Goal: Task Accomplishment & Management: Use online tool/utility

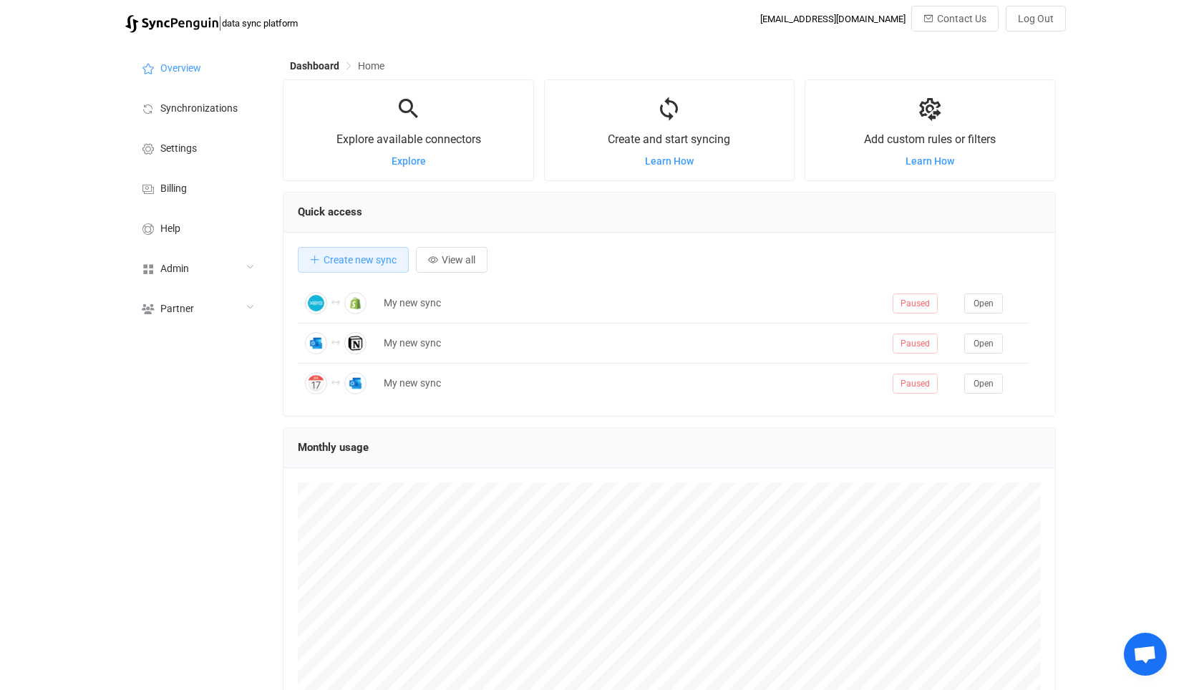
scroll to position [277, 773]
click at [241, 279] on div "Admin" at bounding box center [196, 268] width 143 height 40
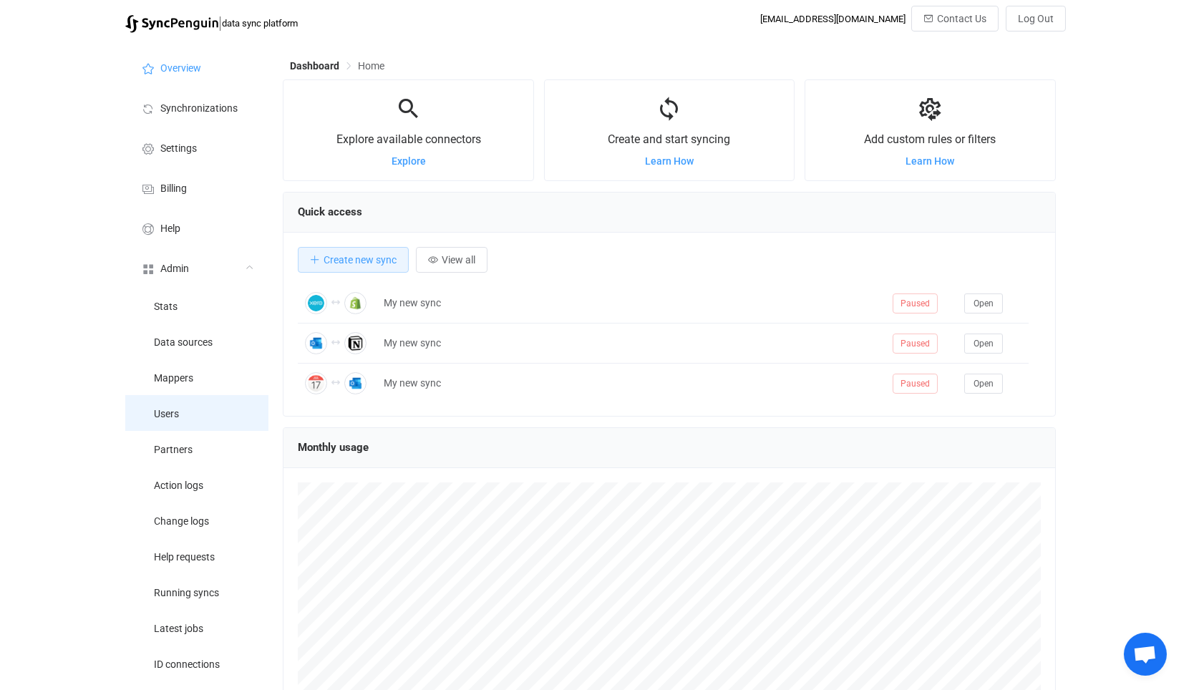
click at [190, 406] on li "Users" at bounding box center [196, 413] width 143 height 36
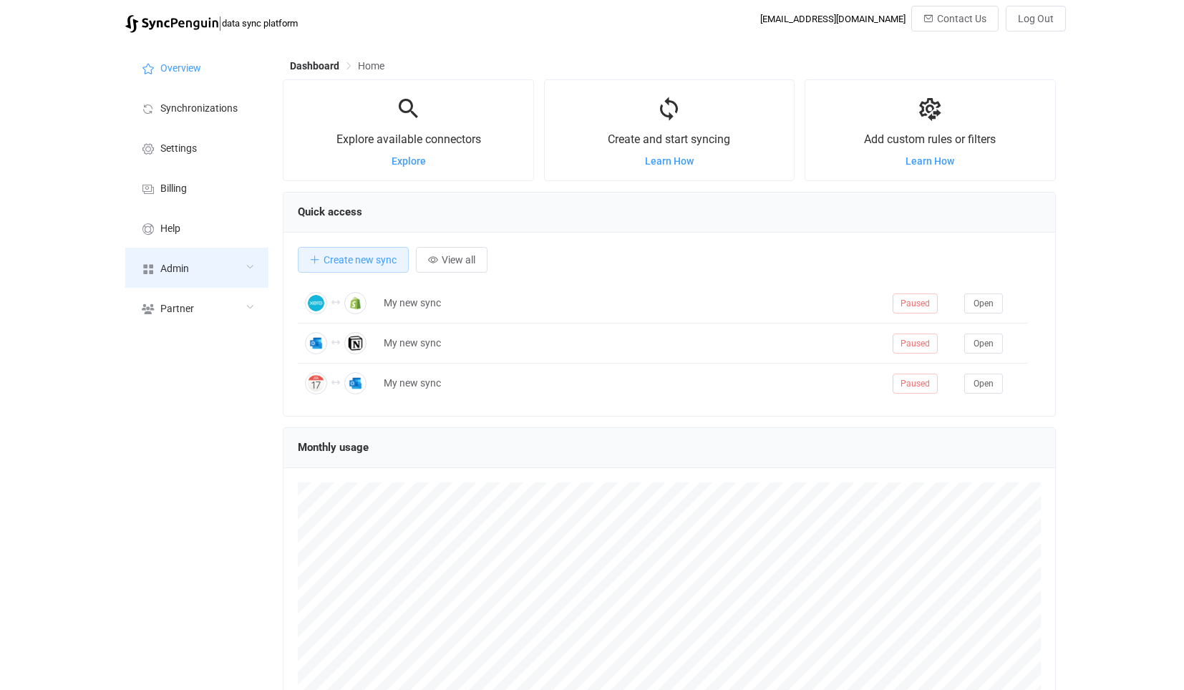
scroll to position [277, 773]
click at [143, 279] on div "Admin" at bounding box center [196, 268] width 143 height 40
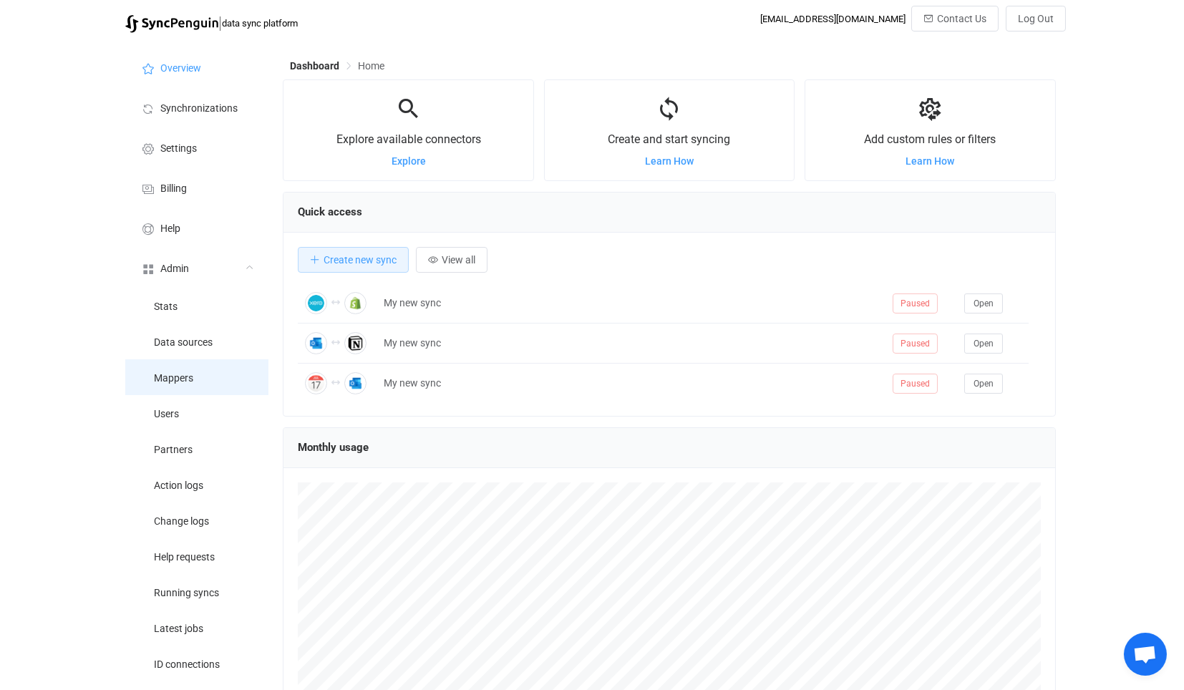
scroll to position [715693, 715197]
click at [201, 400] on li "Users" at bounding box center [196, 413] width 143 height 36
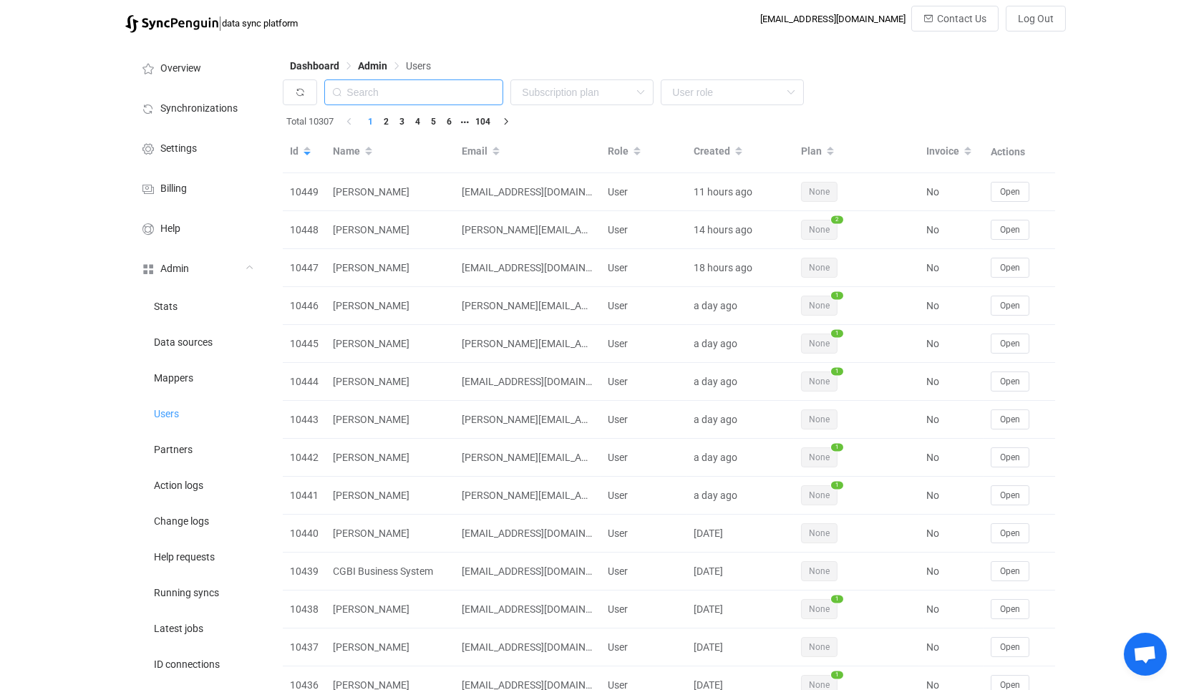
click at [437, 98] on input "text" at bounding box center [413, 92] width 179 height 26
paste input "andrew@andrewthornton.info"
type input "andrew@andrewthornton.info"
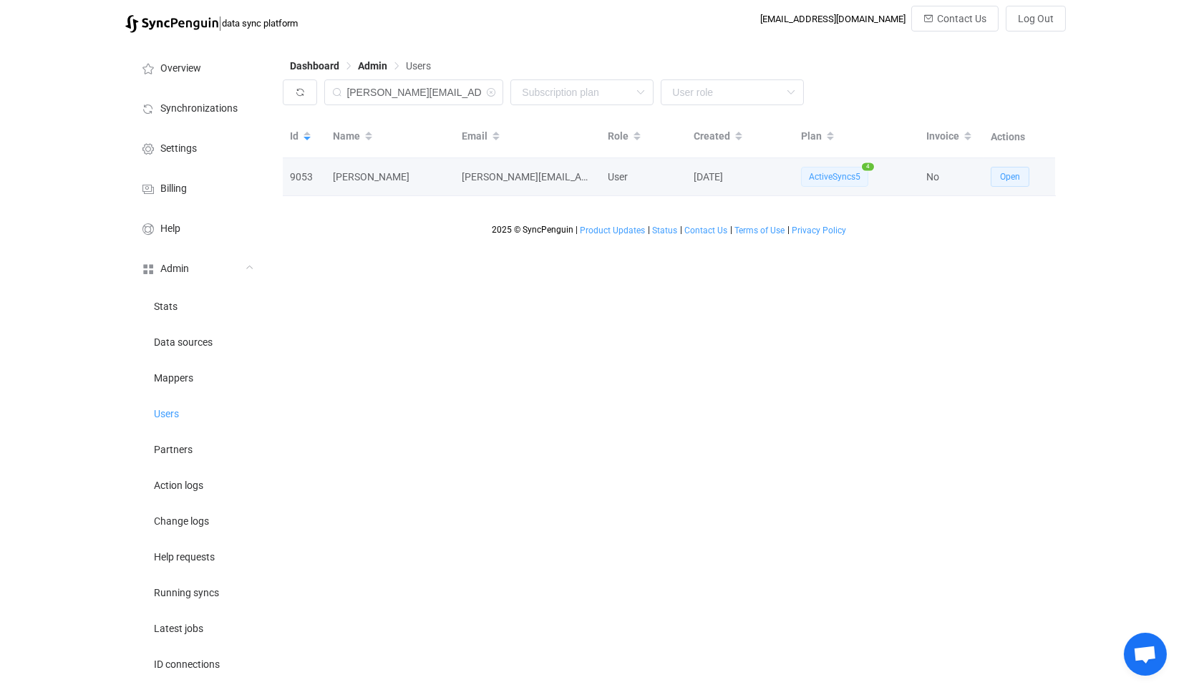
click at [999, 178] on button "Open" at bounding box center [1010, 177] width 39 height 20
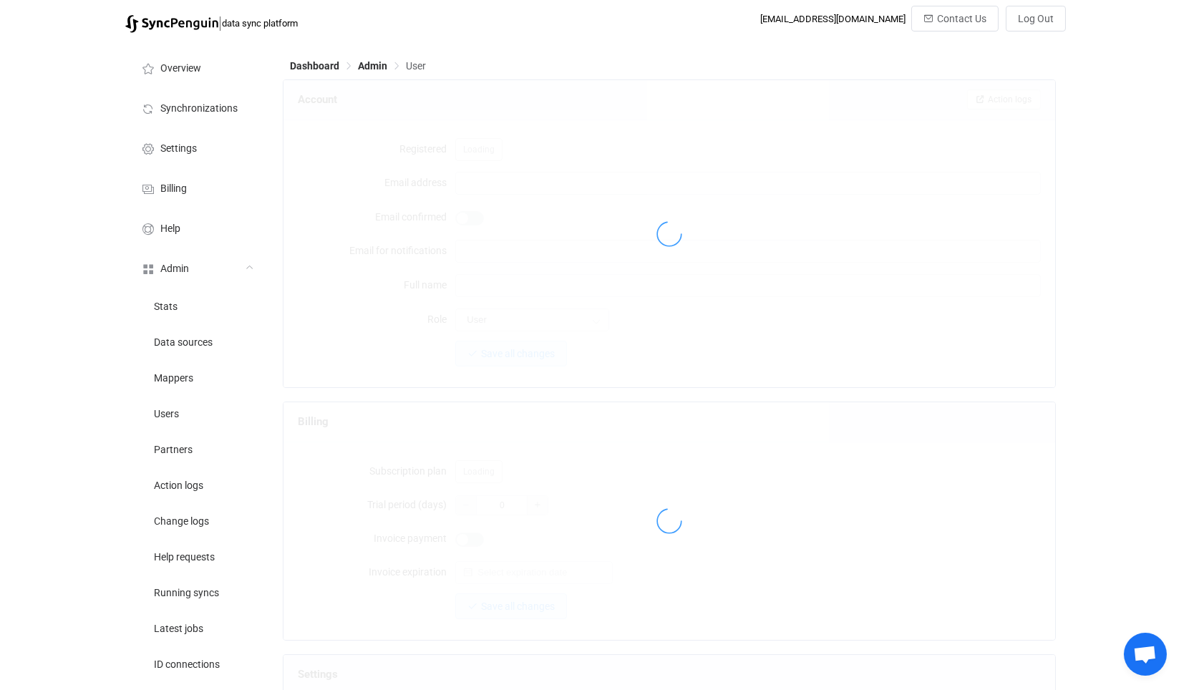
type input "andrew@andrewthornton.info"
type input "mytechie@heartinbusiness.org"
type input "[PERSON_NAME]"
type input "14"
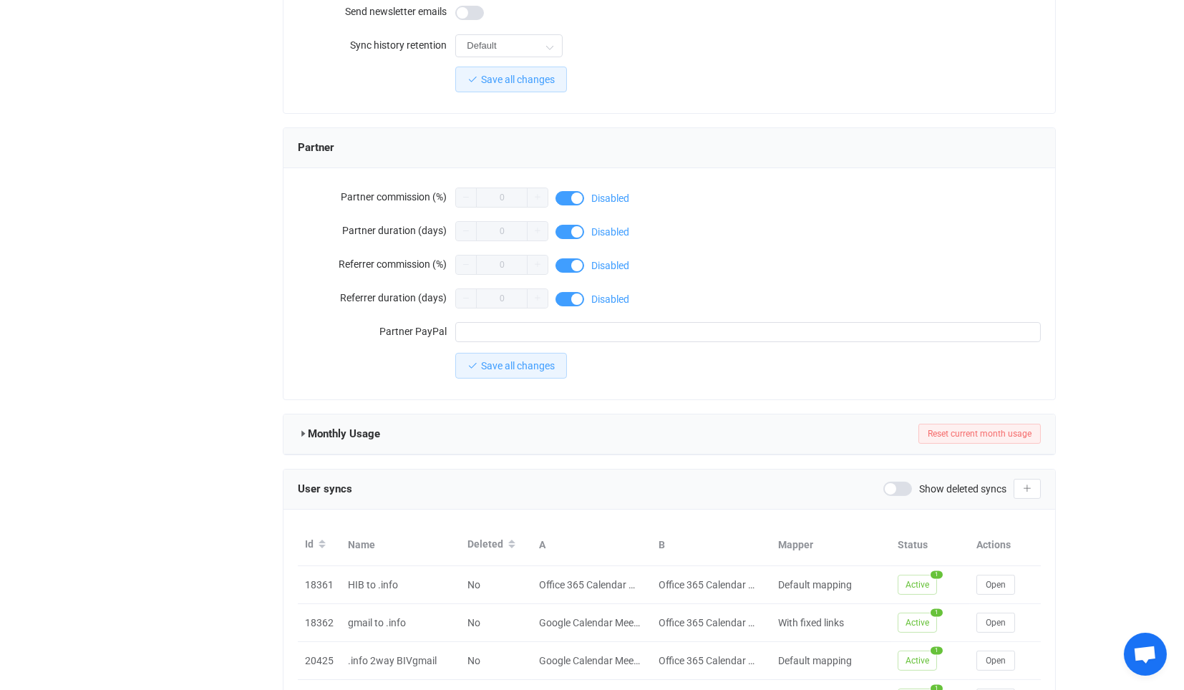
scroll to position [1232, 0]
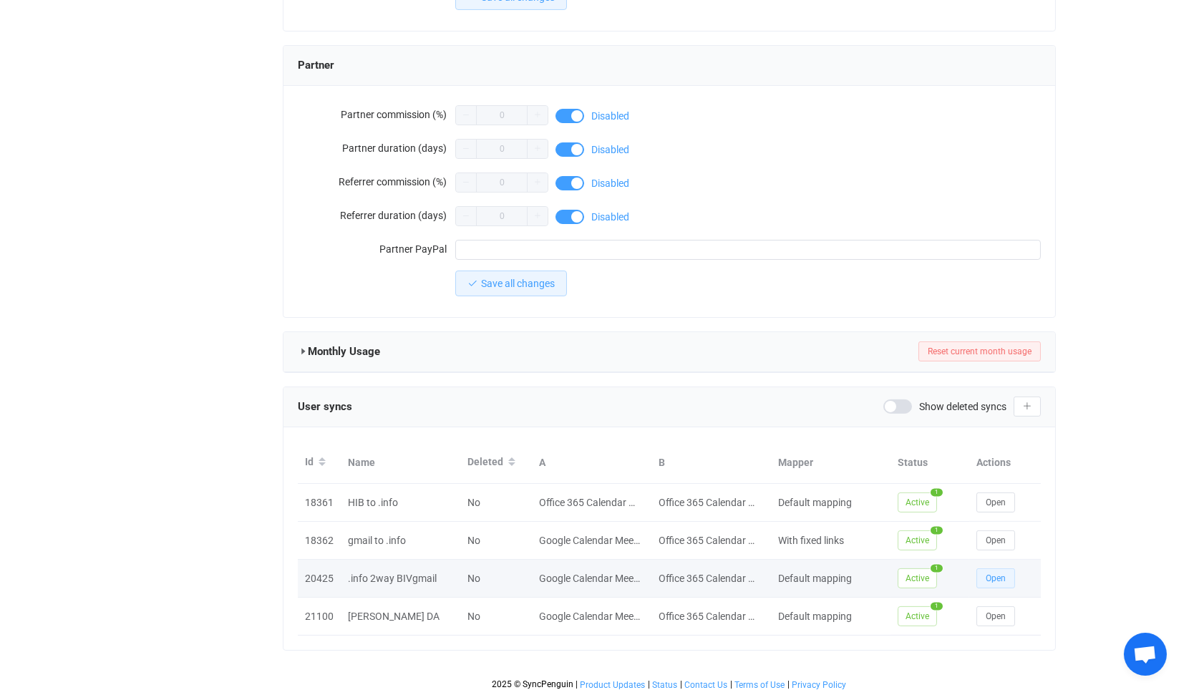
click at [988, 574] on span "Open" at bounding box center [996, 578] width 20 height 10
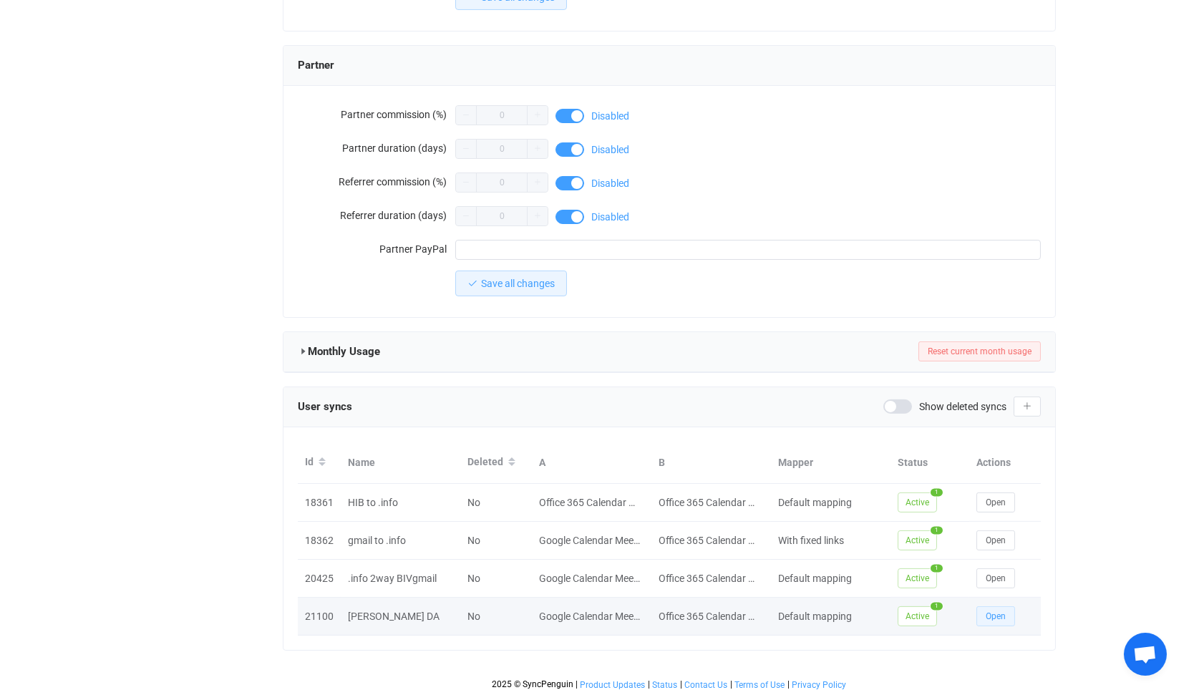
click at [992, 611] on span "Open" at bounding box center [996, 616] width 20 height 10
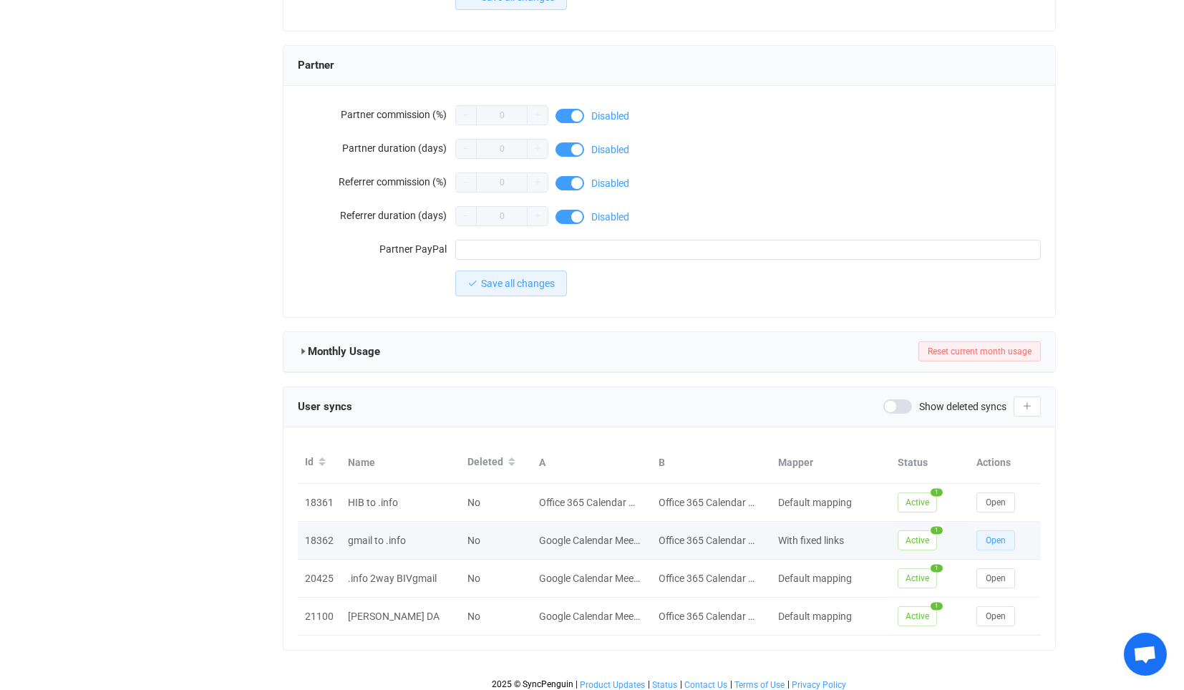
click at [986, 536] on span "Open" at bounding box center [996, 541] width 20 height 10
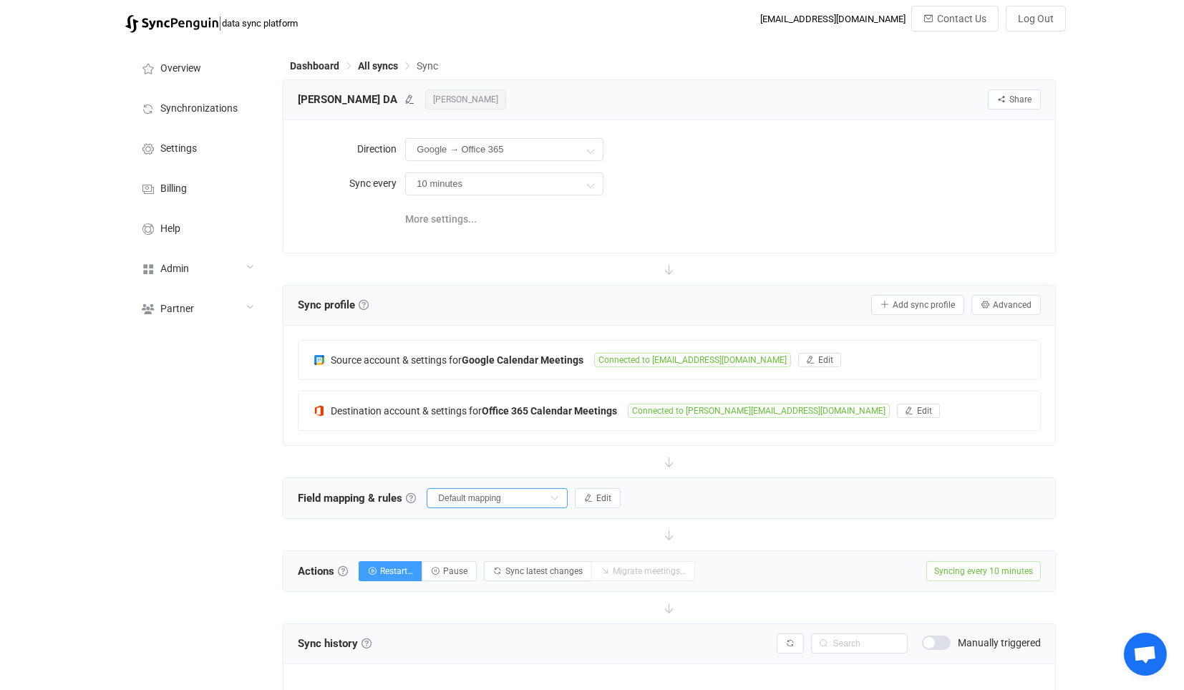
click at [488, 492] on input "Default mapping" at bounding box center [497, 498] width 141 height 20
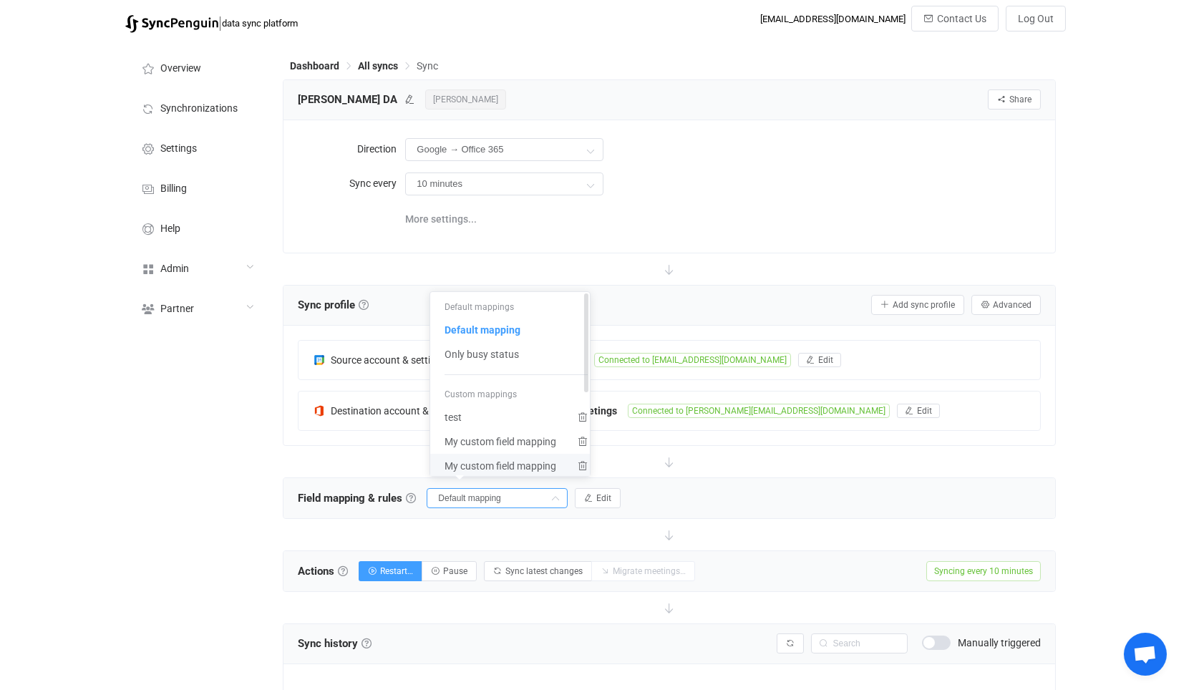
scroll to position [152, 0]
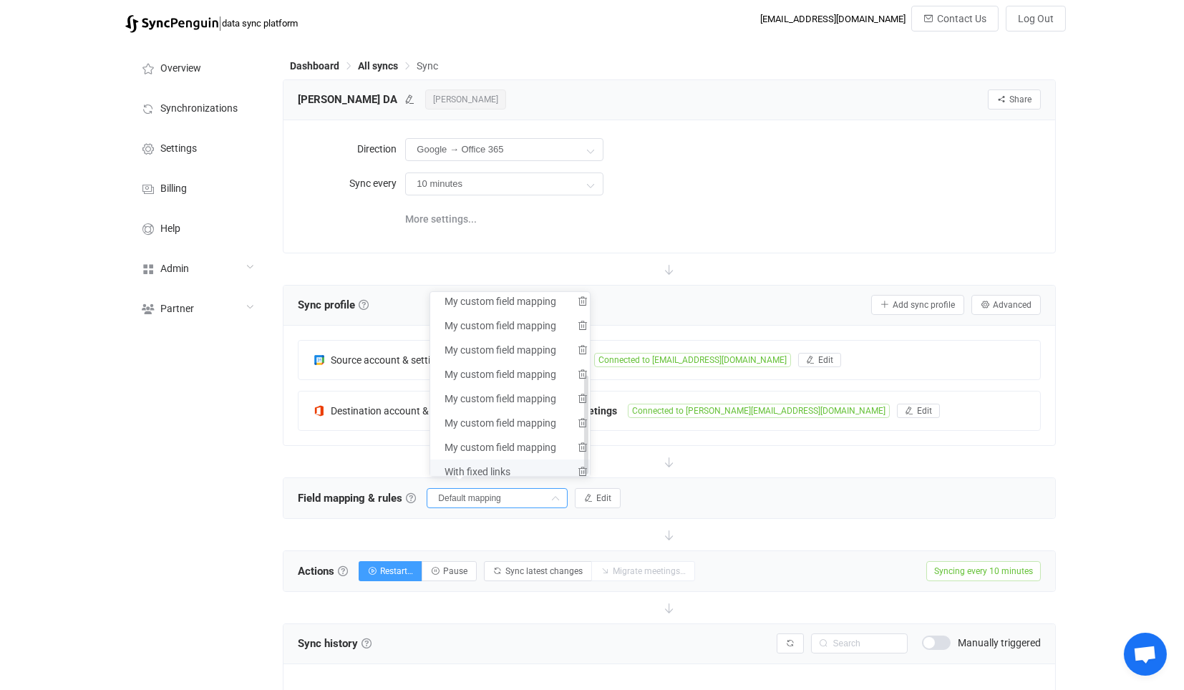
click at [468, 461] on span "With fixed links" at bounding box center [478, 472] width 66 height 24
type input "With fixed links"
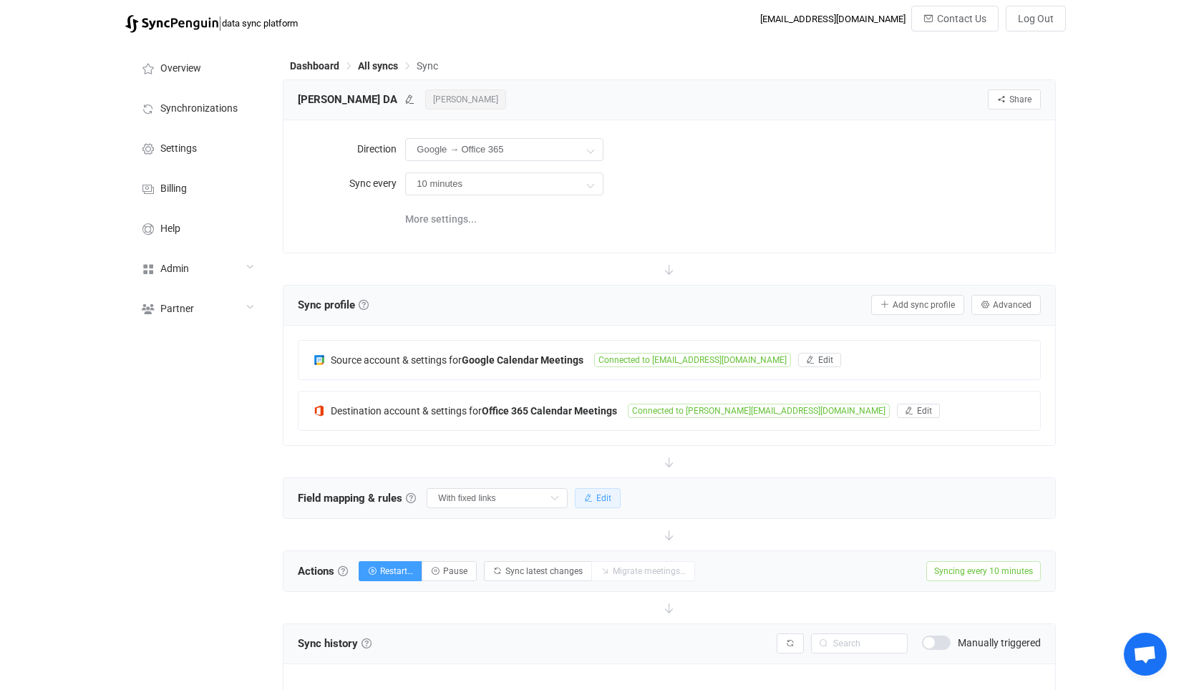
click at [593, 490] on button "Edit" at bounding box center [598, 498] width 46 height 20
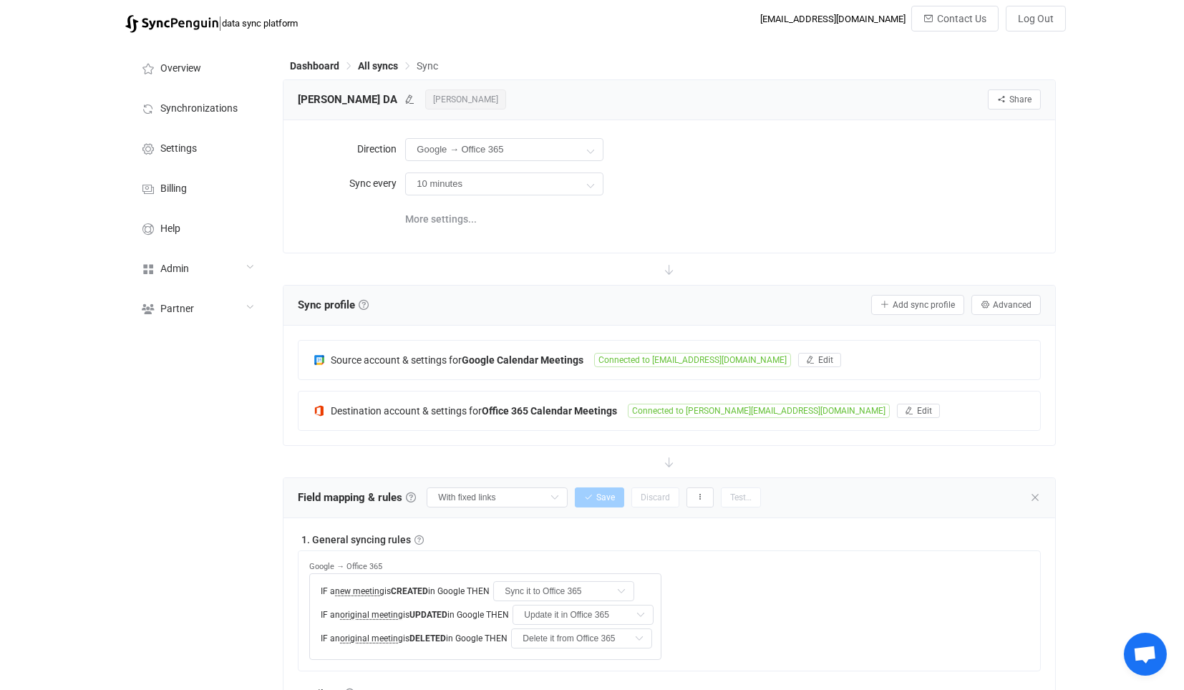
type input "Google Meet link (read-only)"
type input "Teams link"
type input "Visibility"
type input "Sensitivity"
type input "Free/busy status"
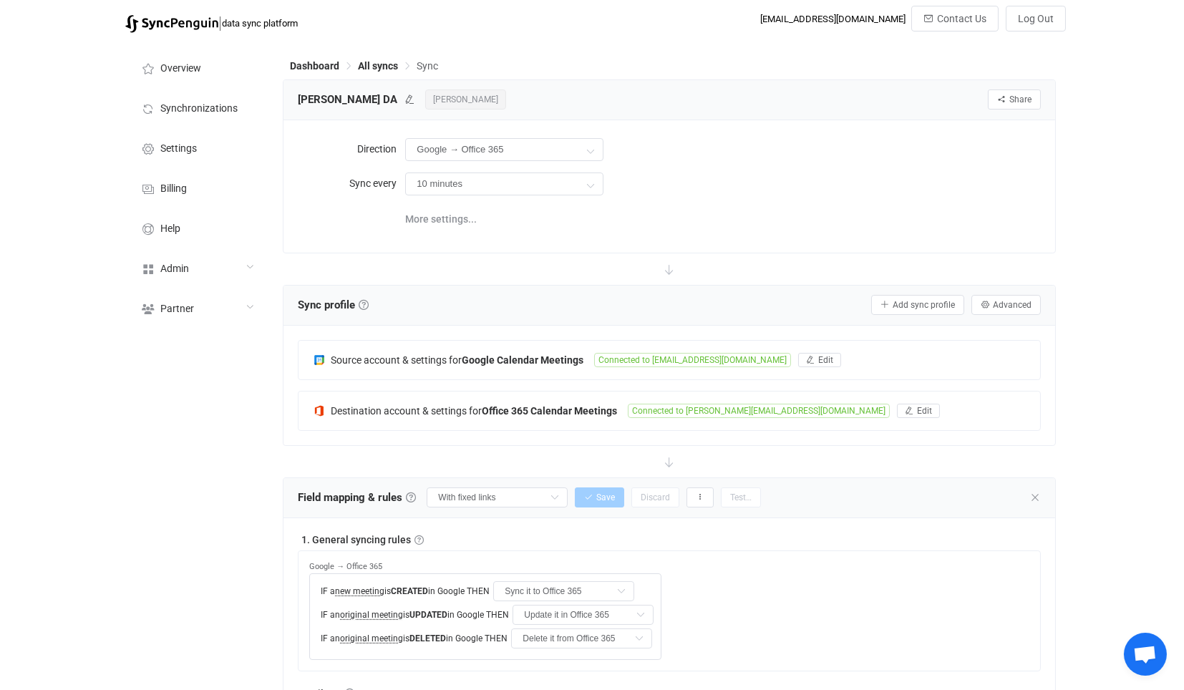
type input "Free/busy status"
type input "iCalendar ID"
type input "Recurrence pattern"
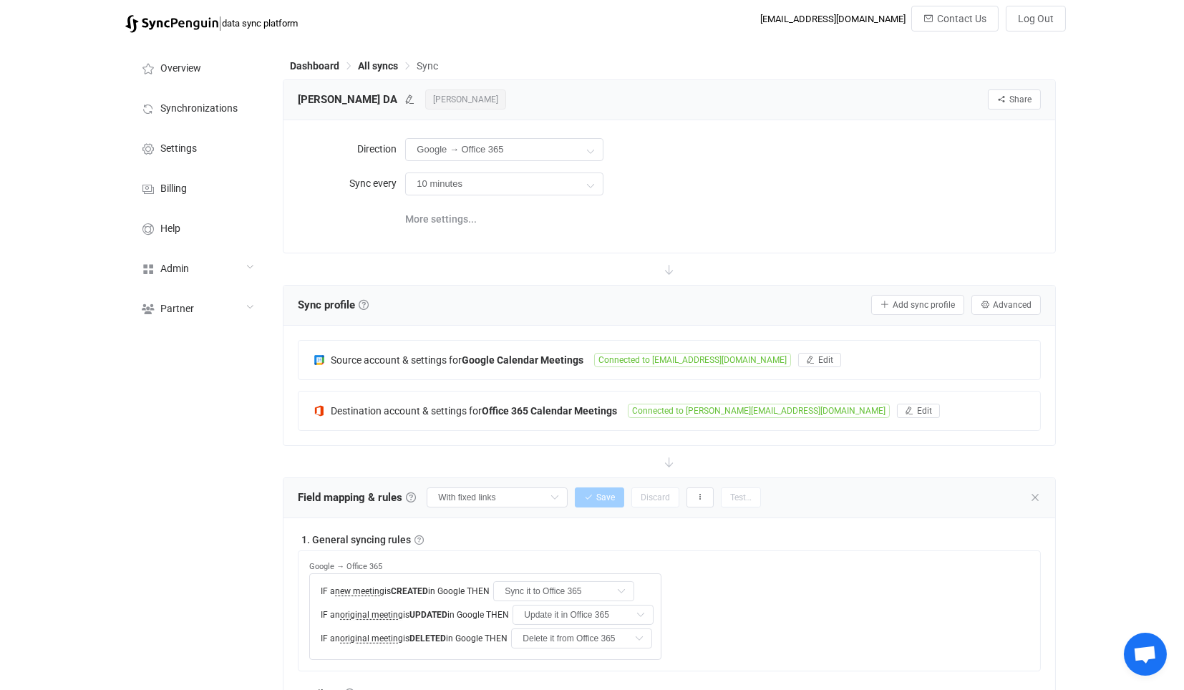
type input "Recurrence exceptions"
type input "Deleted occurrences"
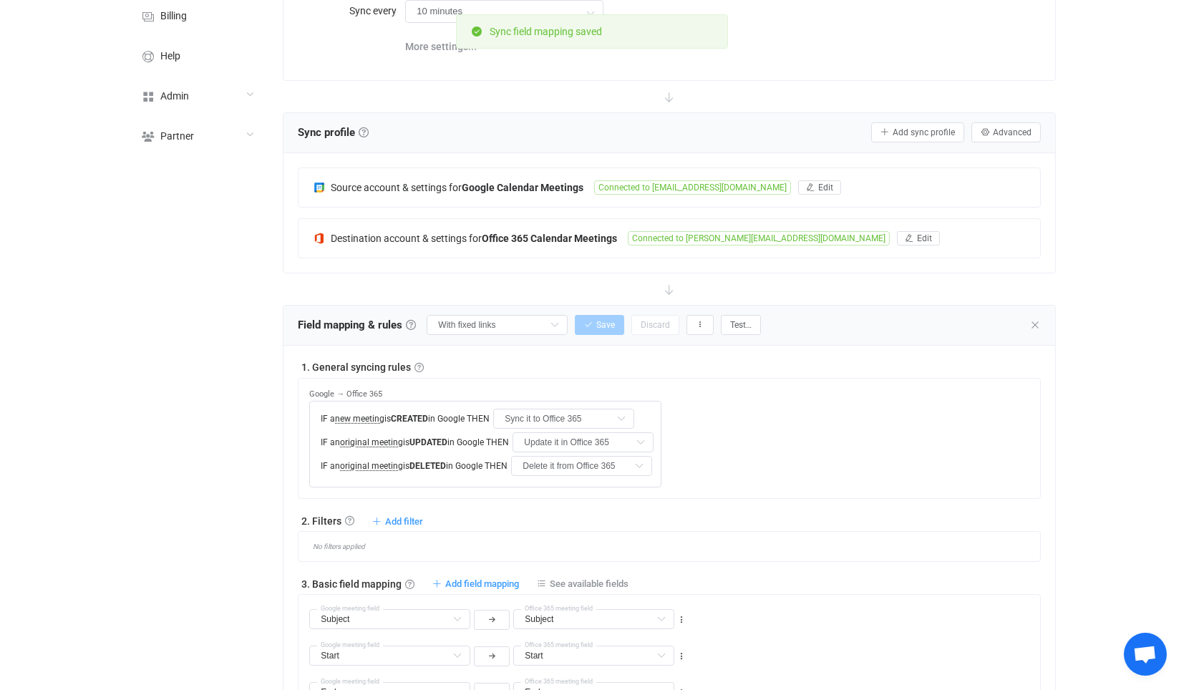
scroll to position [137, 0]
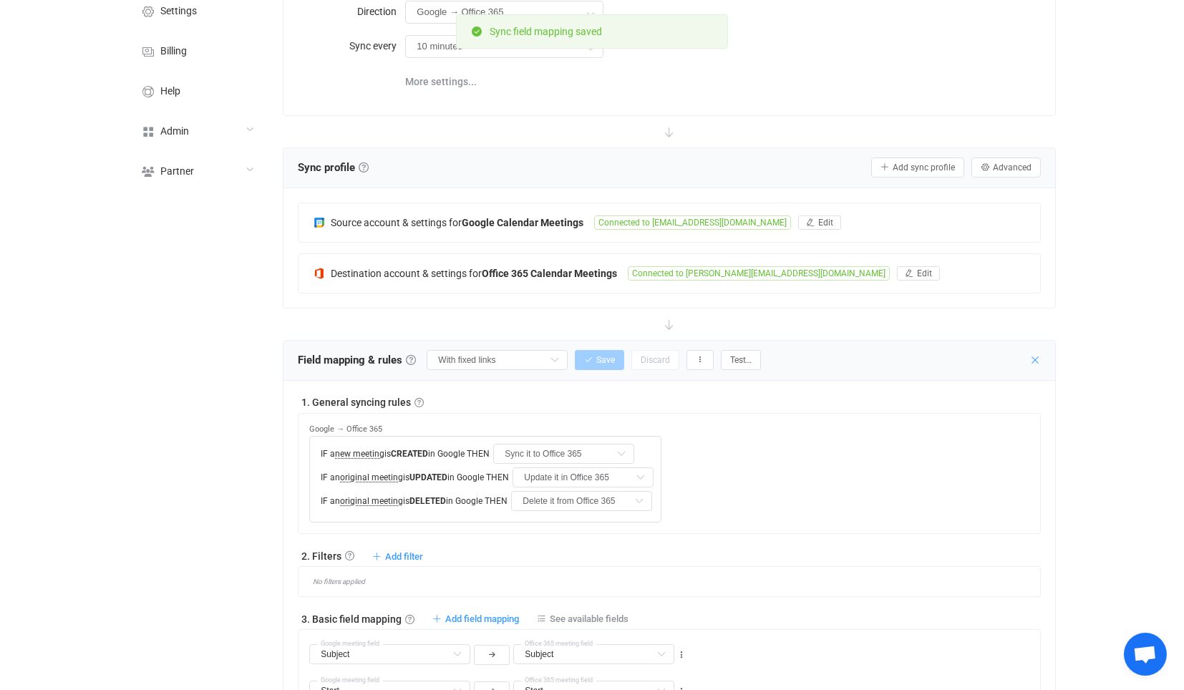
click at [1032, 358] on icon at bounding box center [1035, 359] width 11 height 11
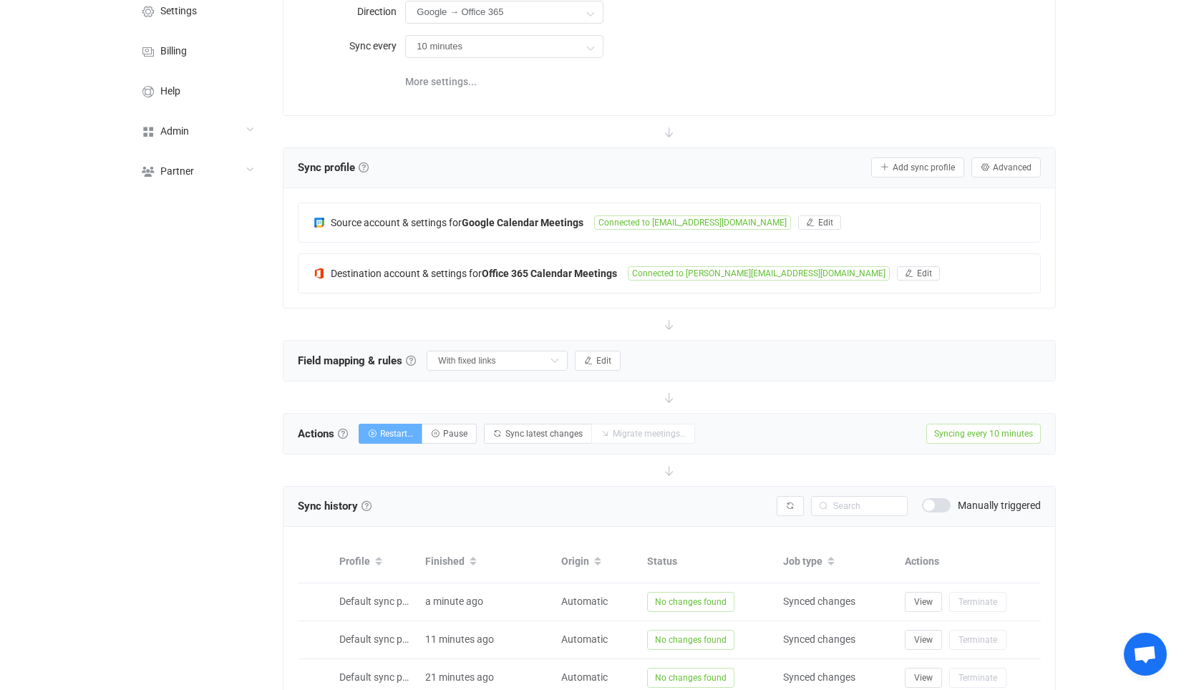
click at [406, 434] on span "Restart…" at bounding box center [396, 434] width 33 height 10
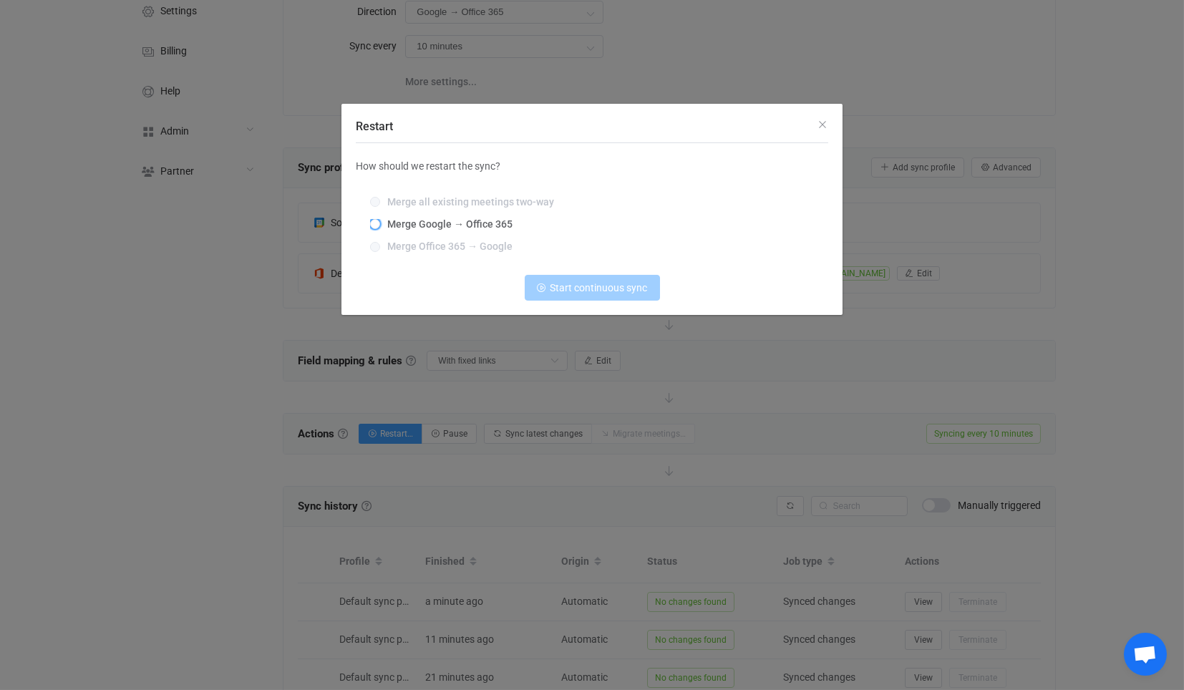
click at [463, 230] on span "Merge Google → Office 365" at bounding box center [446, 223] width 132 height 11
click at [380, 230] on input "Merge Google → Office 365" at bounding box center [375, 224] width 10 height 11
radio input "true"
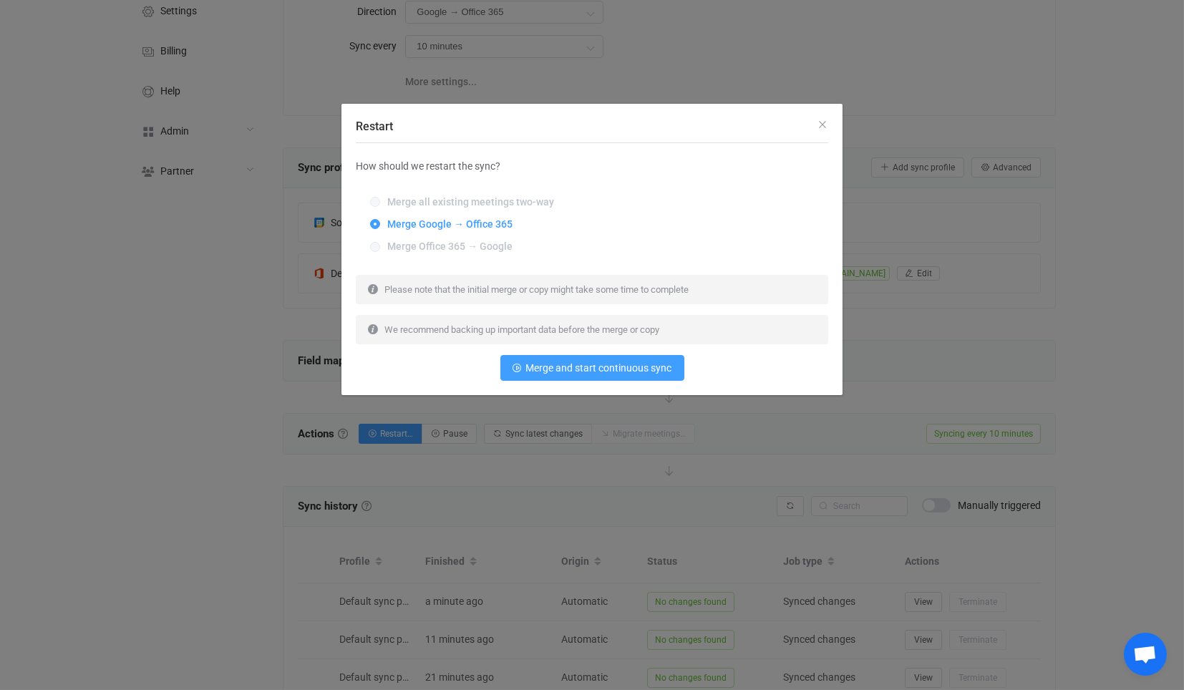
click at [552, 391] on div "How should we restart the sync? Merge all existing meetings two-way Merge Googl…" at bounding box center [592, 269] width 473 height 252
click at [533, 372] on span "Merge and start continuous sync" at bounding box center [599, 367] width 146 height 11
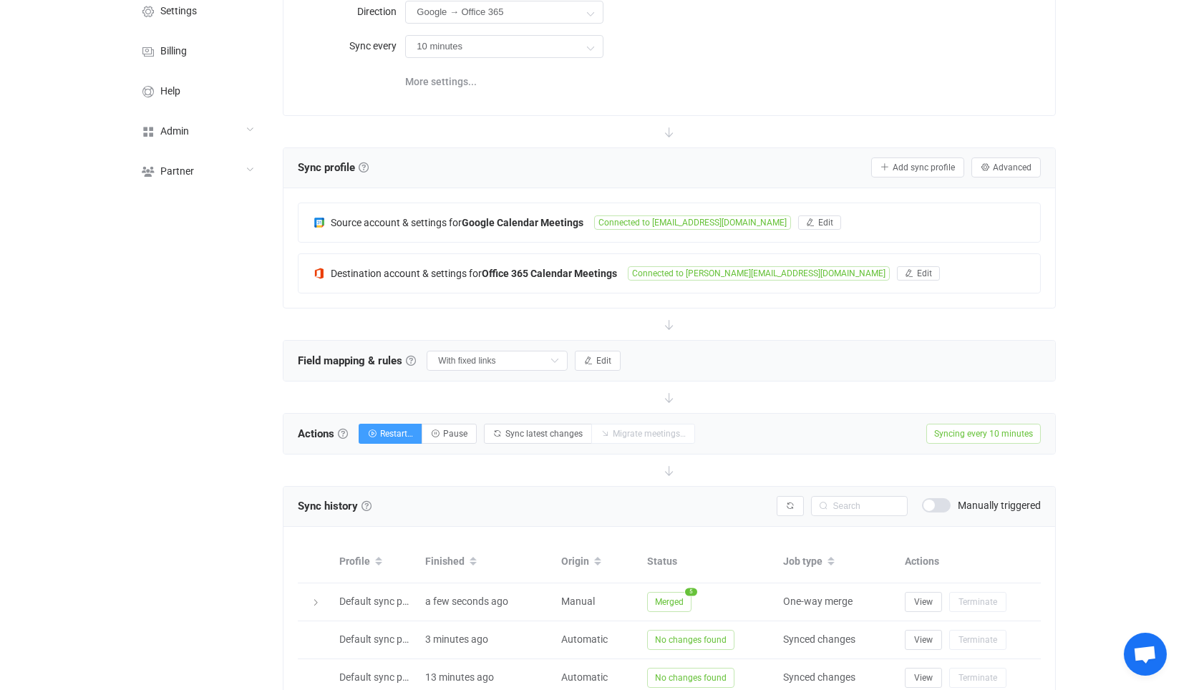
scroll to position [174, 0]
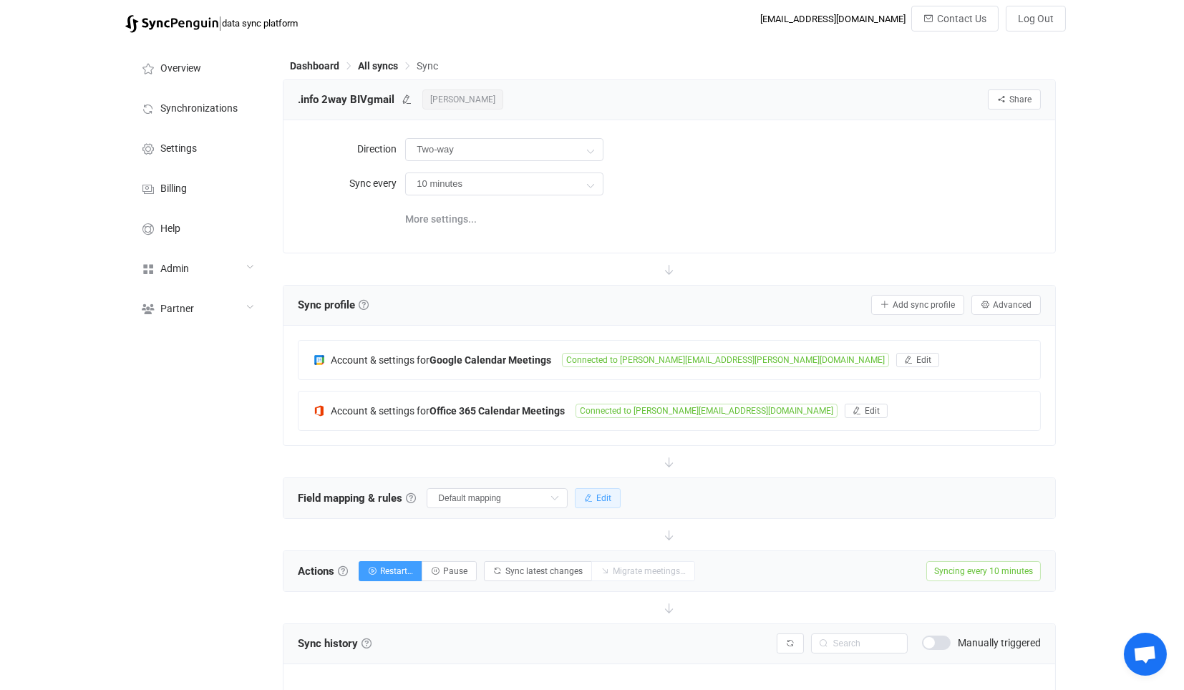
click at [596, 494] on span "Edit" at bounding box center [603, 498] width 15 height 10
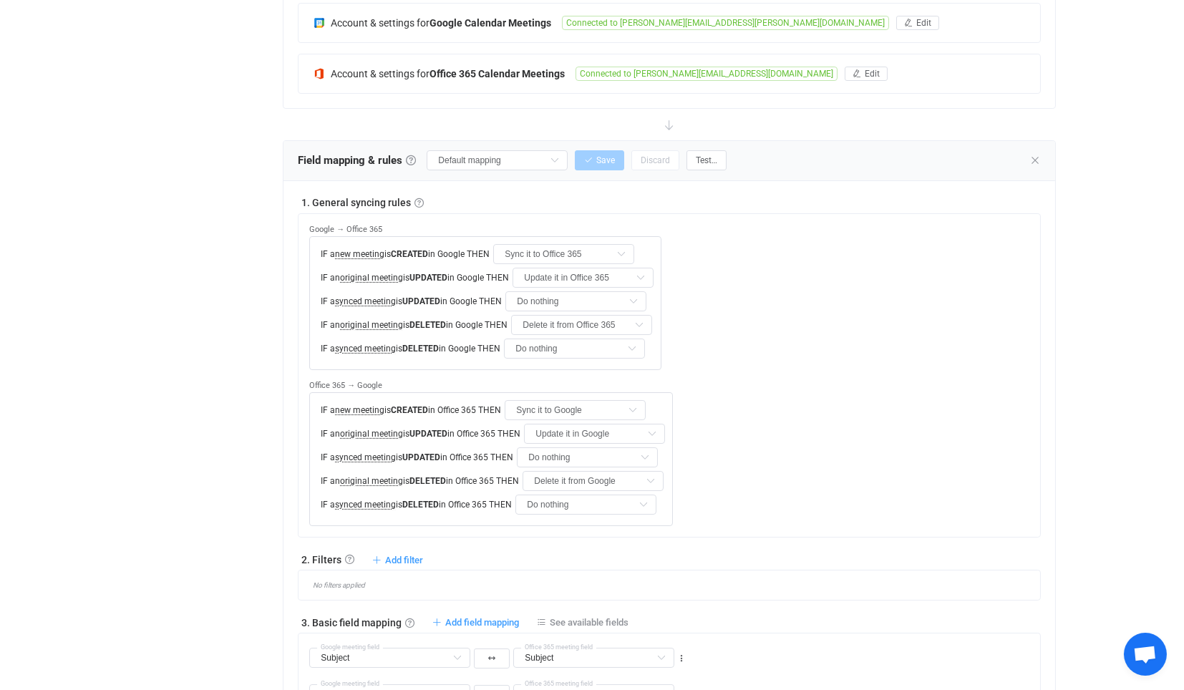
scroll to position [337, 0]
click at [513, 160] on input "Default mapping" at bounding box center [497, 161] width 141 height 20
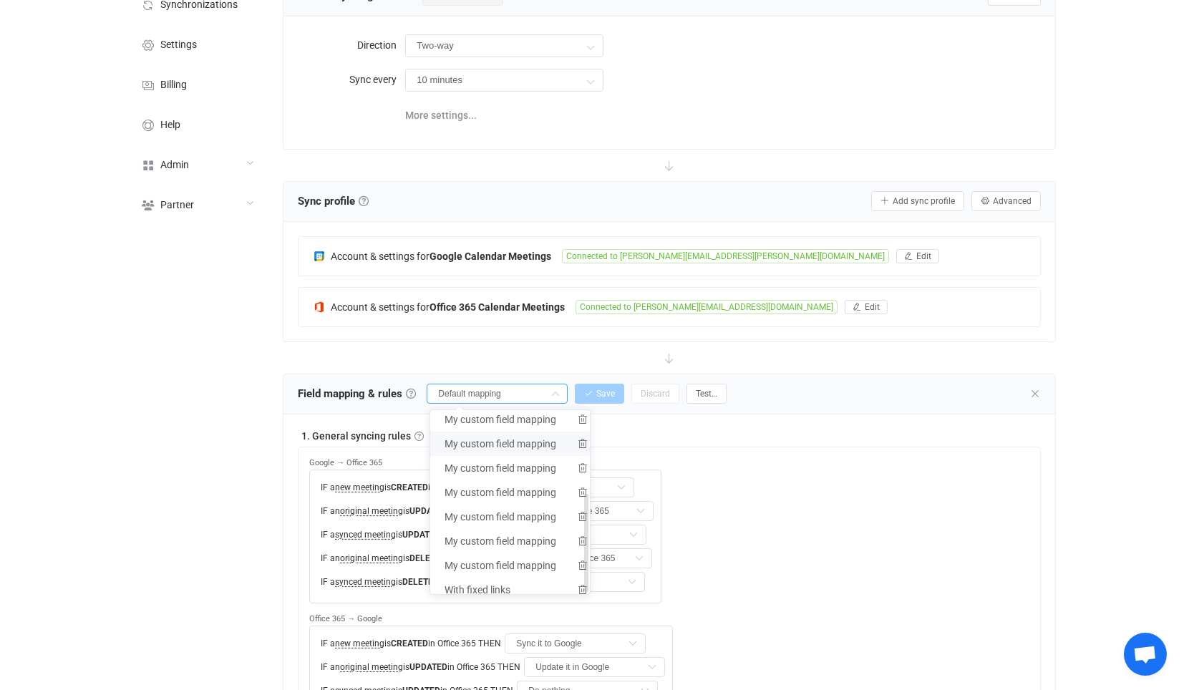
scroll to position [122, 0]
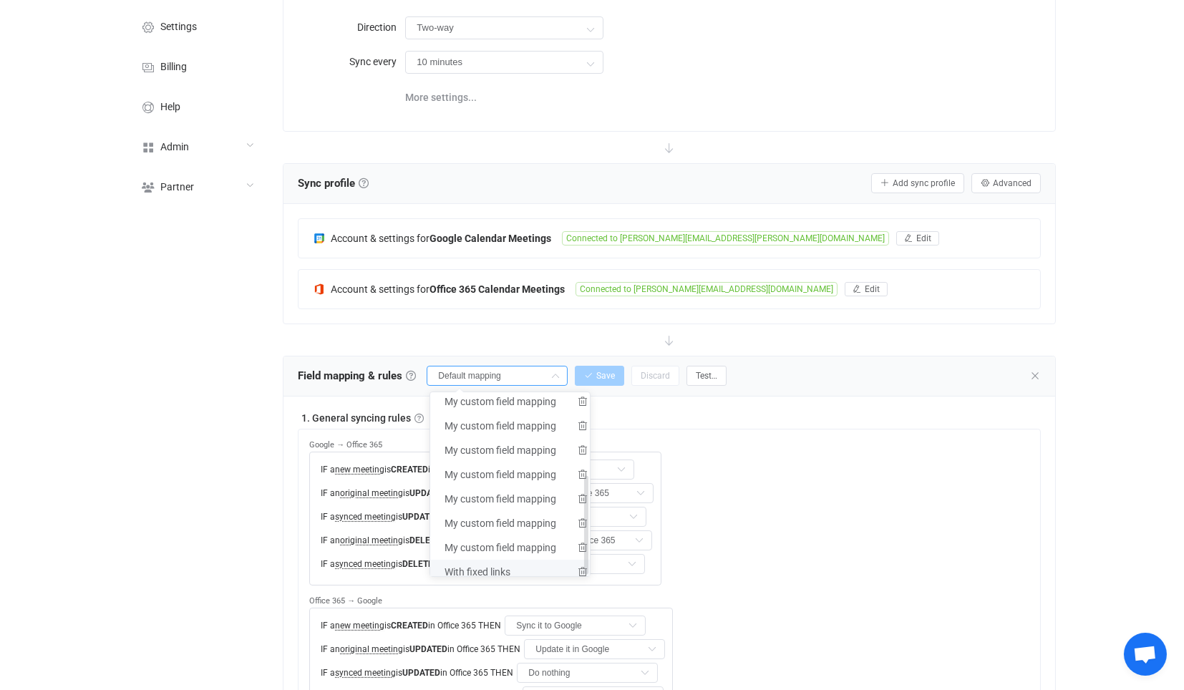
click at [504, 566] on span "With fixed links" at bounding box center [478, 572] width 66 height 24
type input "With fixed links"
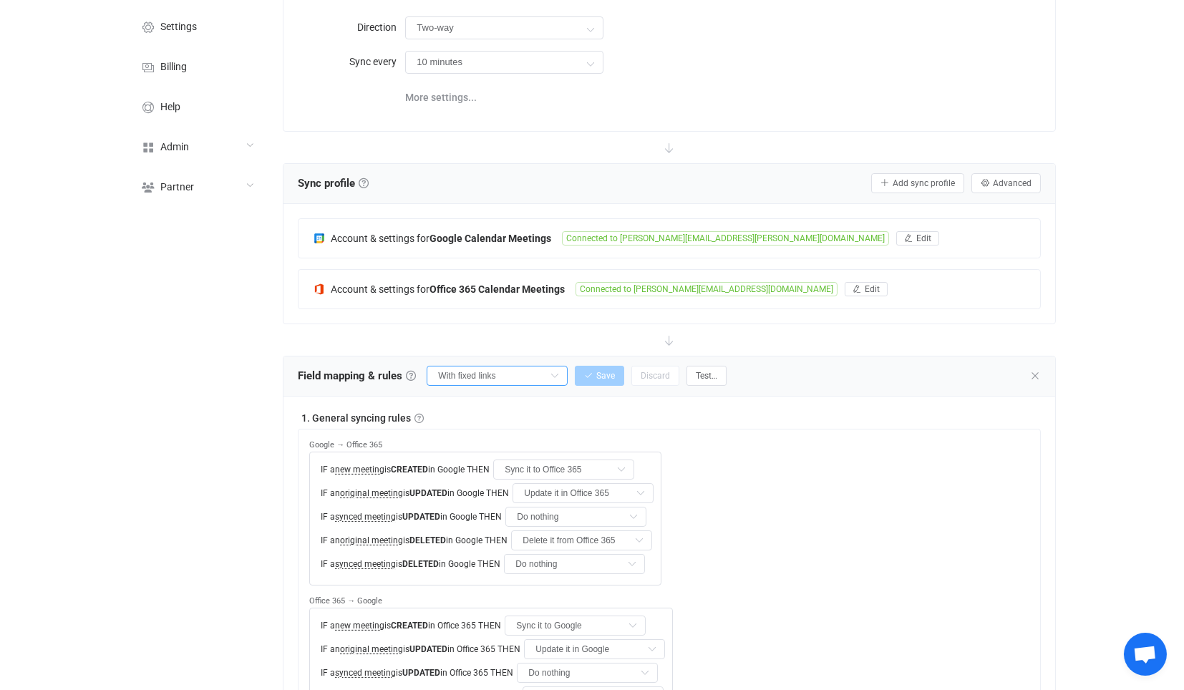
type input "Google Meet link (read-only)"
type input "Teams link"
type input "Visibility"
type input "Sensitivity"
type input "Free/busy status"
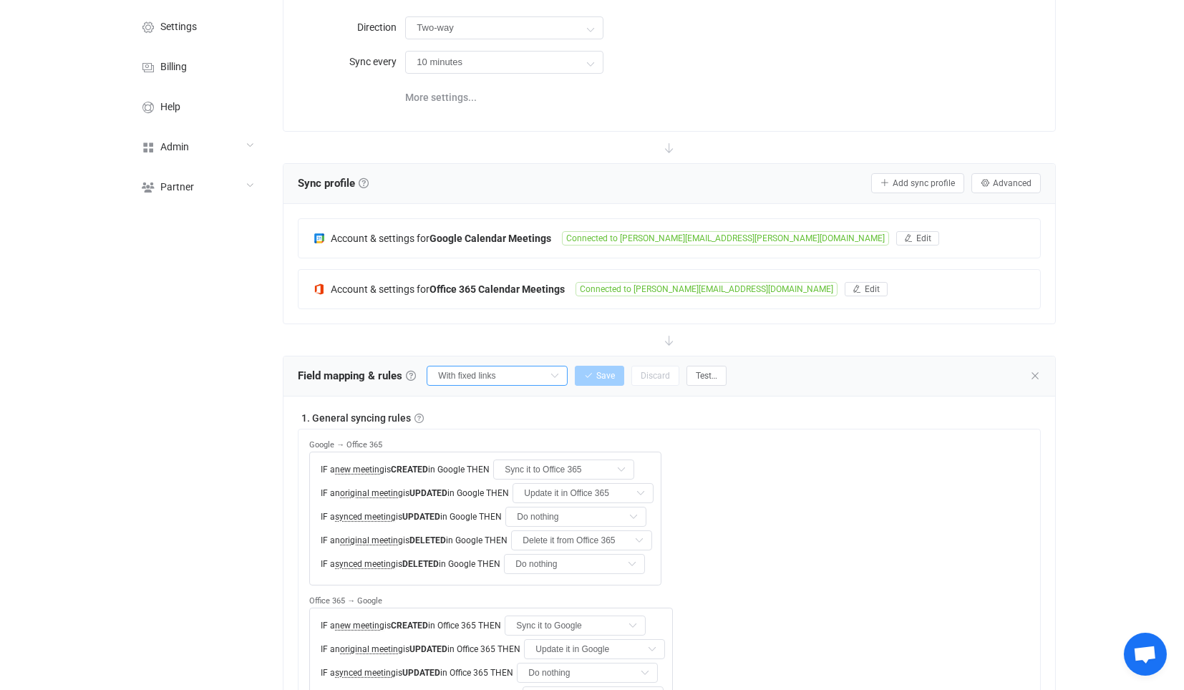
type input "Free/busy status"
type input "iCalendar ID"
type input "Recurrence pattern"
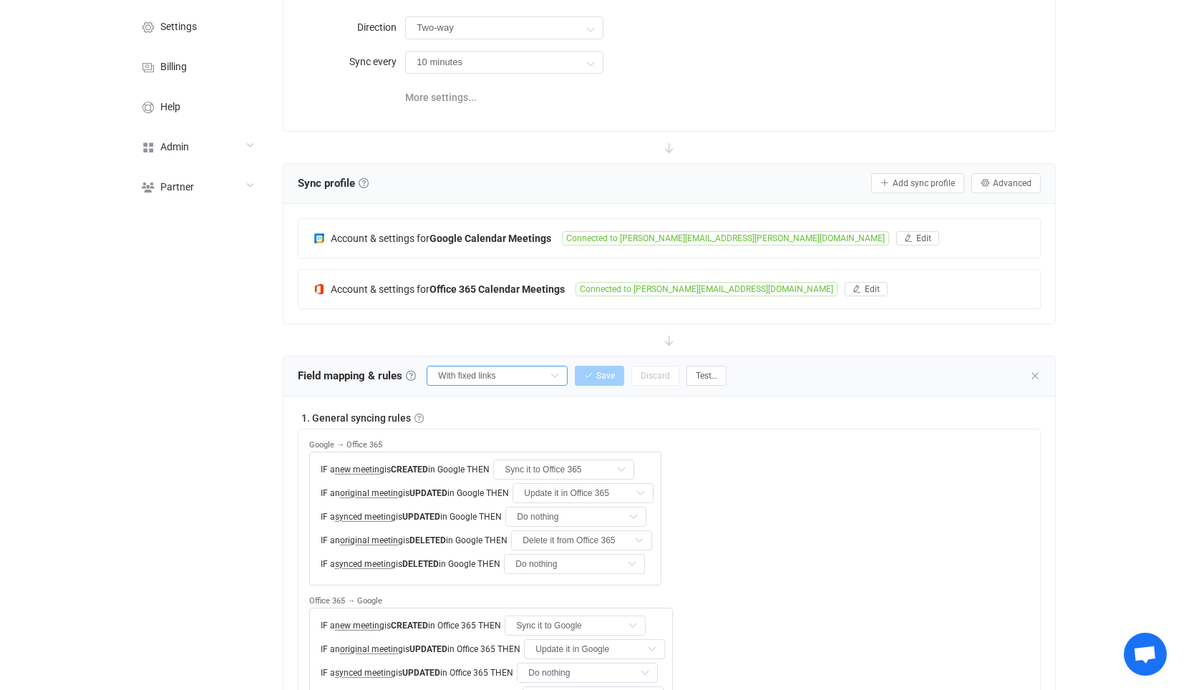
type input "Recurrence exceptions"
type input "Deleted occurrences"
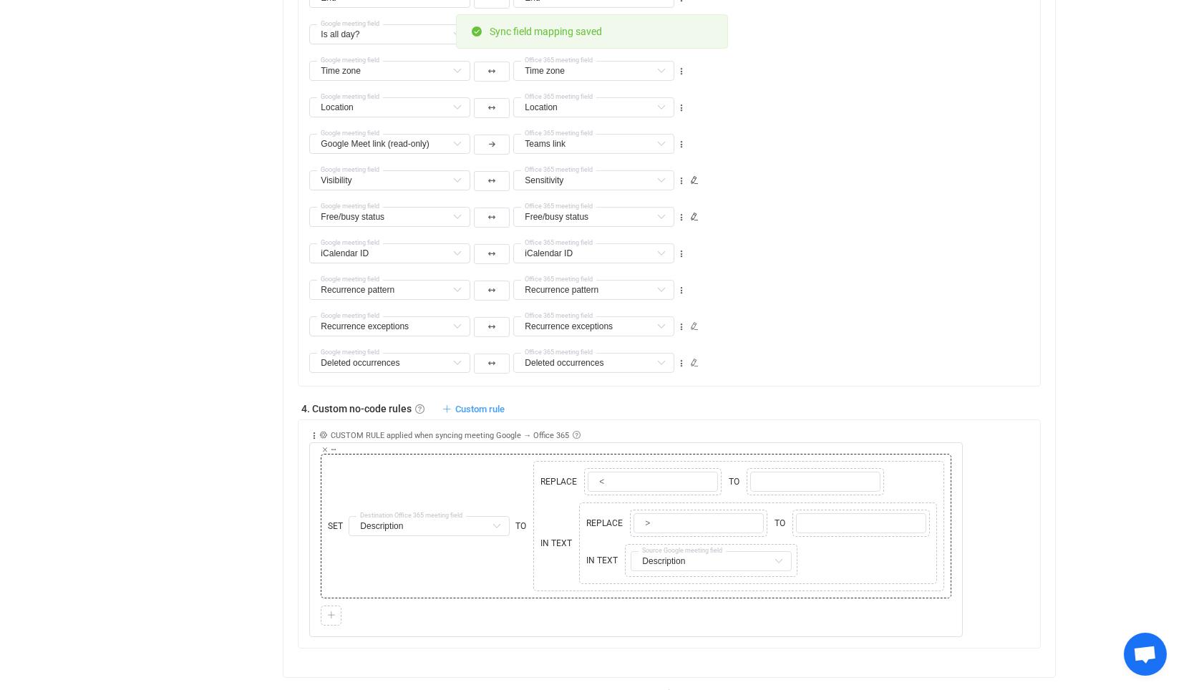
scroll to position [1241, 0]
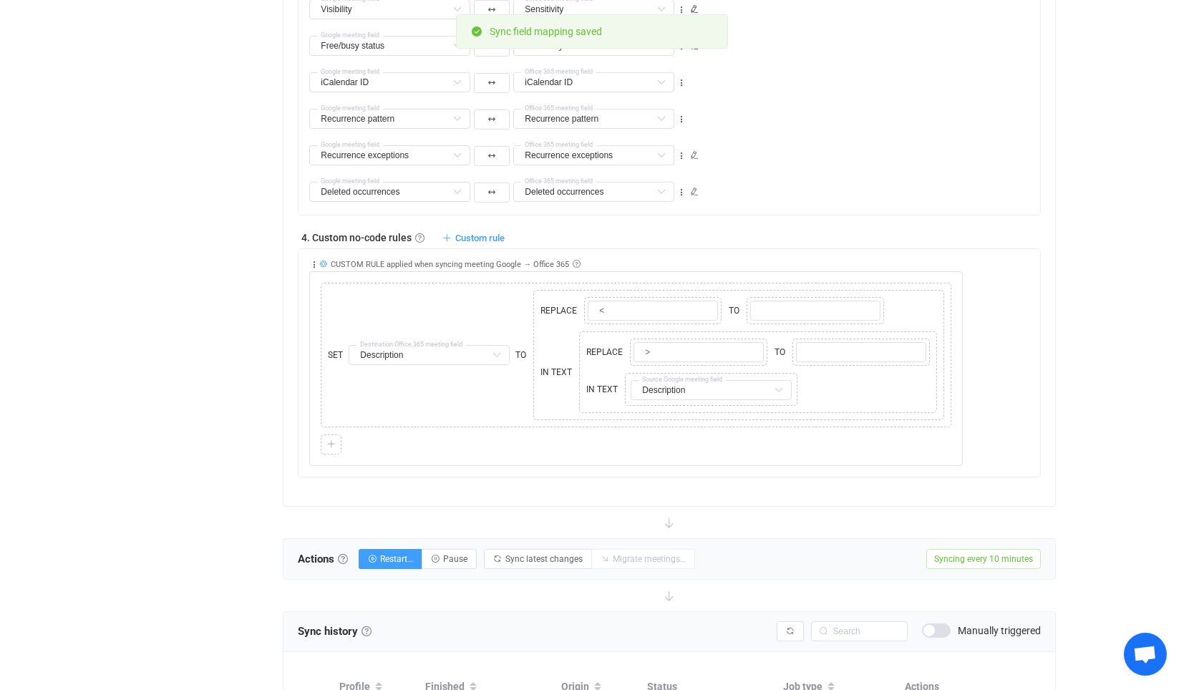
click at [325, 261] on icon at bounding box center [323, 264] width 8 height 8
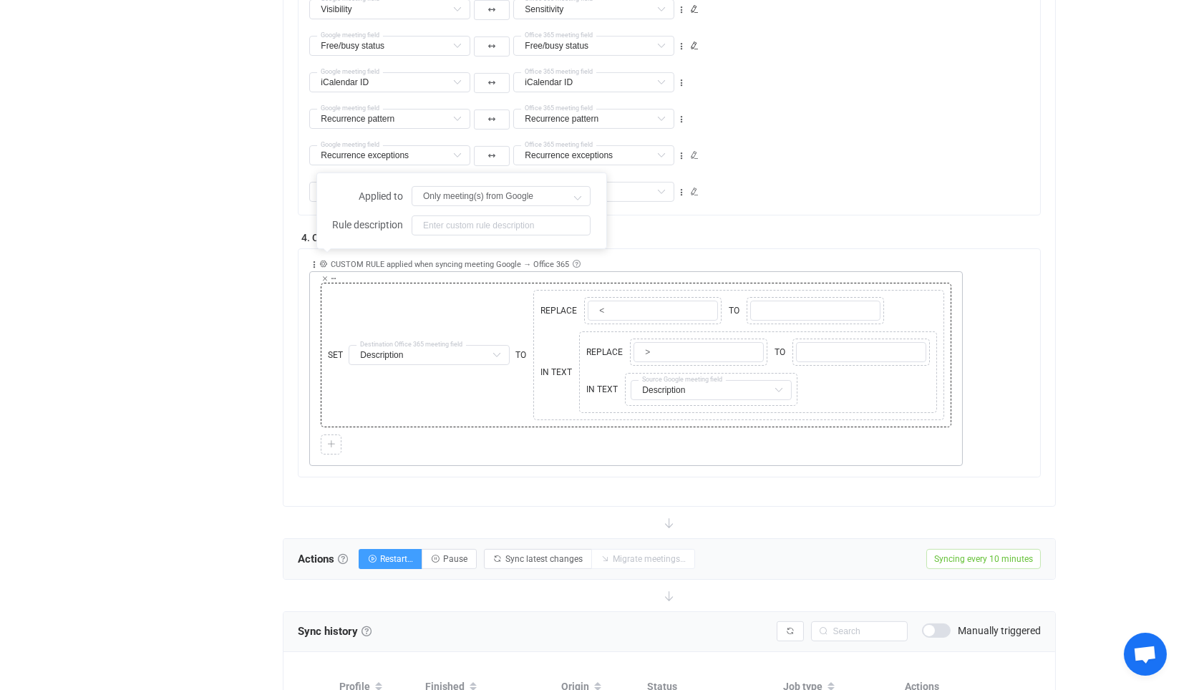
click at [417, 301] on div "SET Description Subject Default field Start Default field End Default field Is …" at bounding box center [636, 354] width 624 height 137
click at [321, 261] on icon at bounding box center [323, 264] width 8 height 8
click at [323, 260] on icon at bounding box center [323, 264] width 8 height 8
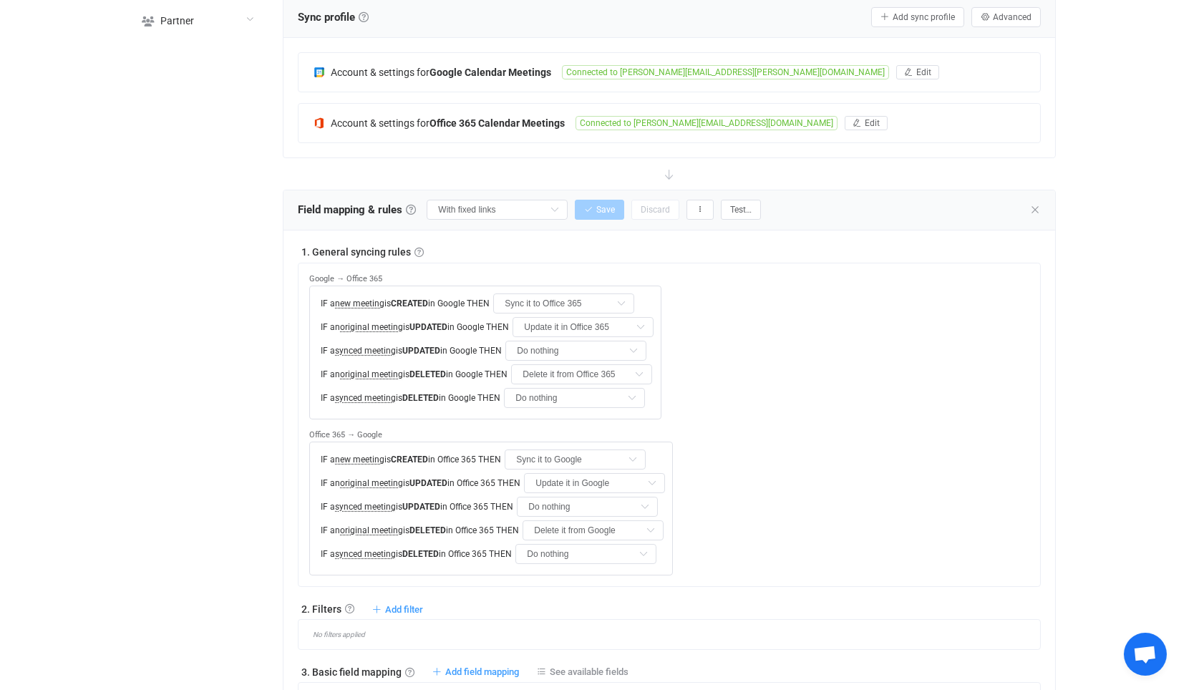
scroll to position [287, 0]
click at [1032, 208] on icon at bounding box center [1035, 210] width 11 height 11
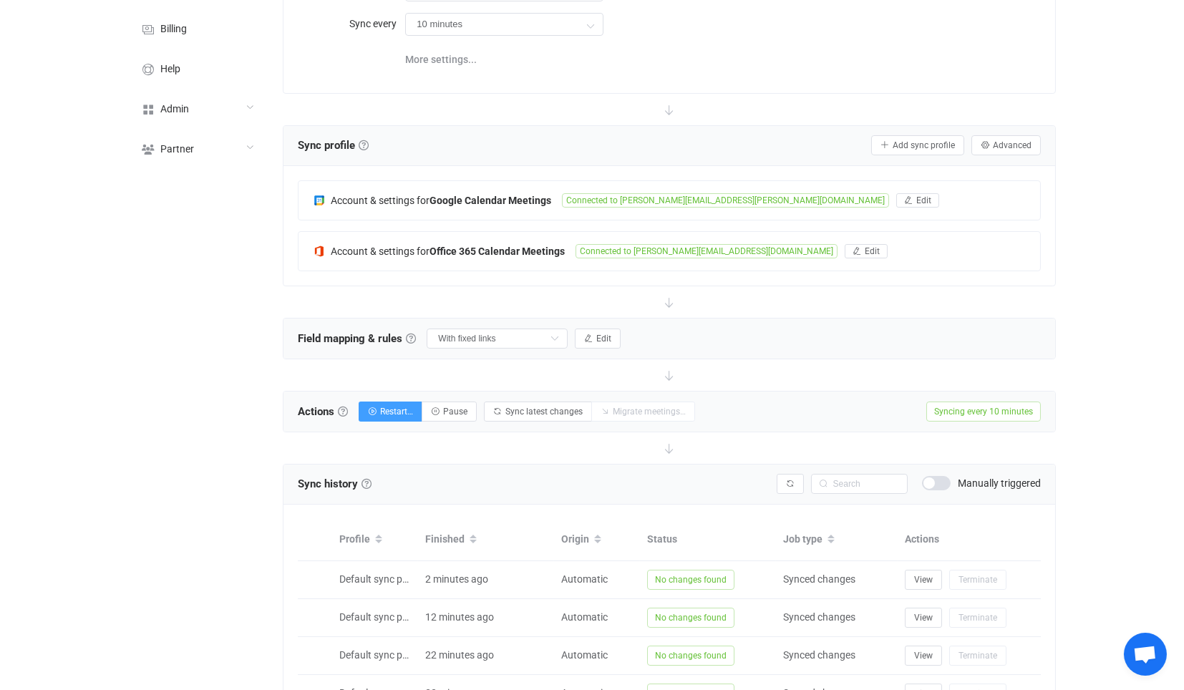
scroll to position [159, 0]
click at [587, 336] on icon "button" at bounding box center [588, 339] width 9 height 9
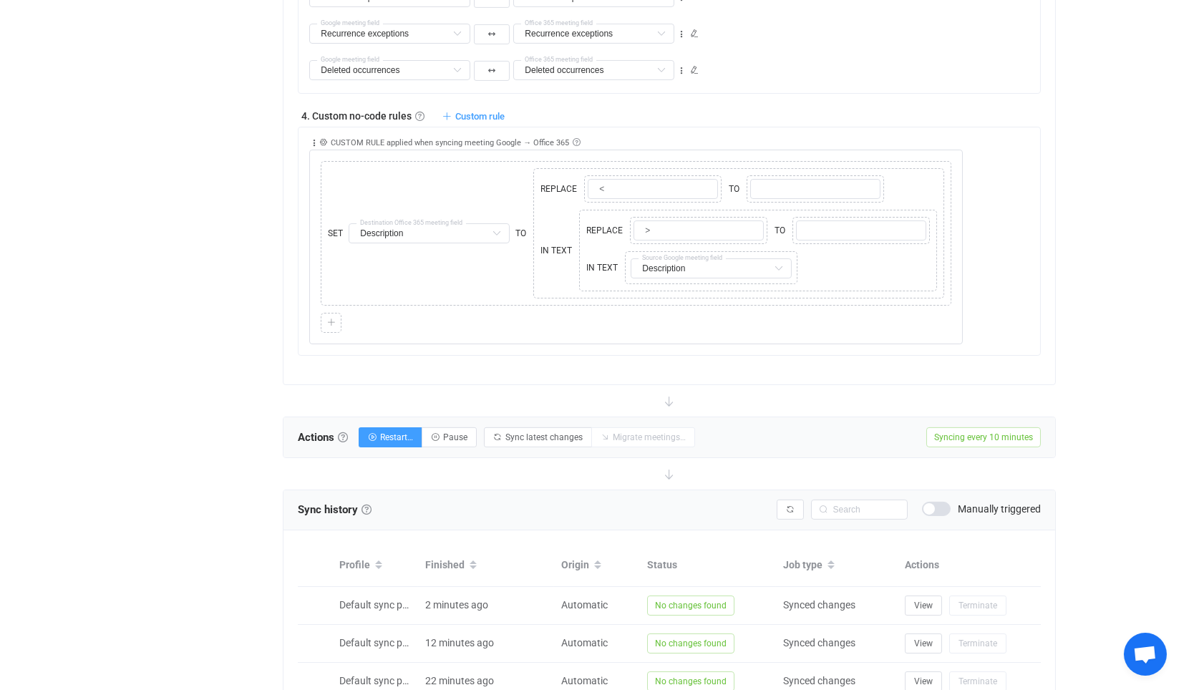
scroll to position [1362, 0]
click at [399, 439] on button "Restart…" at bounding box center [391, 439] width 64 height 20
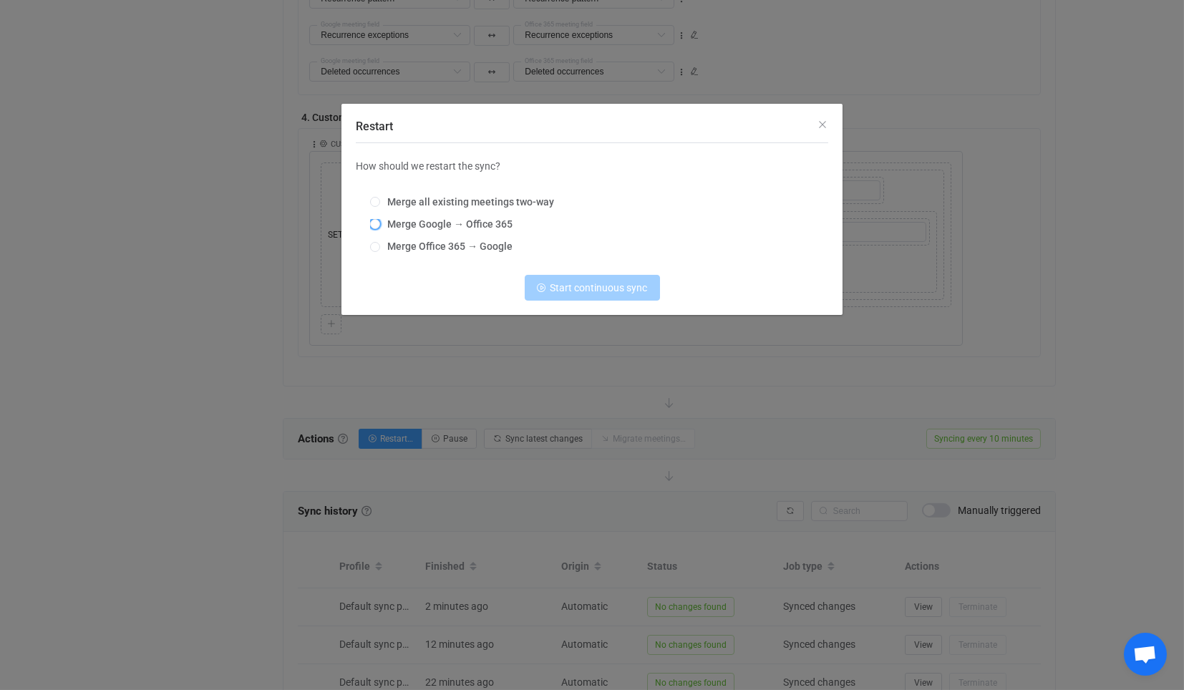
click at [456, 221] on span "Merge Google → Office 365" at bounding box center [446, 223] width 132 height 11
click at [380, 221] on input "Merge Google → Office 365" at bounding box center [375, 224] width 10 height 11
radio input "true"
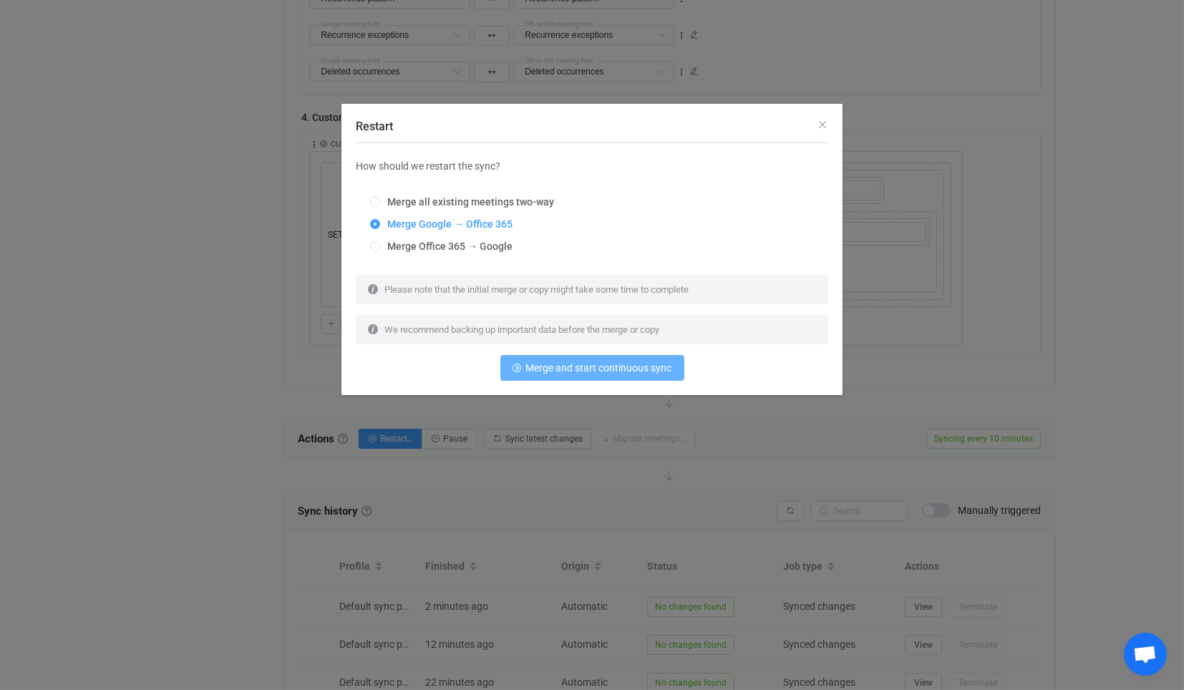
click at [571, 367] on span "Merge and start continuous sync" at bounding box center [599, 367] width 146 height 11
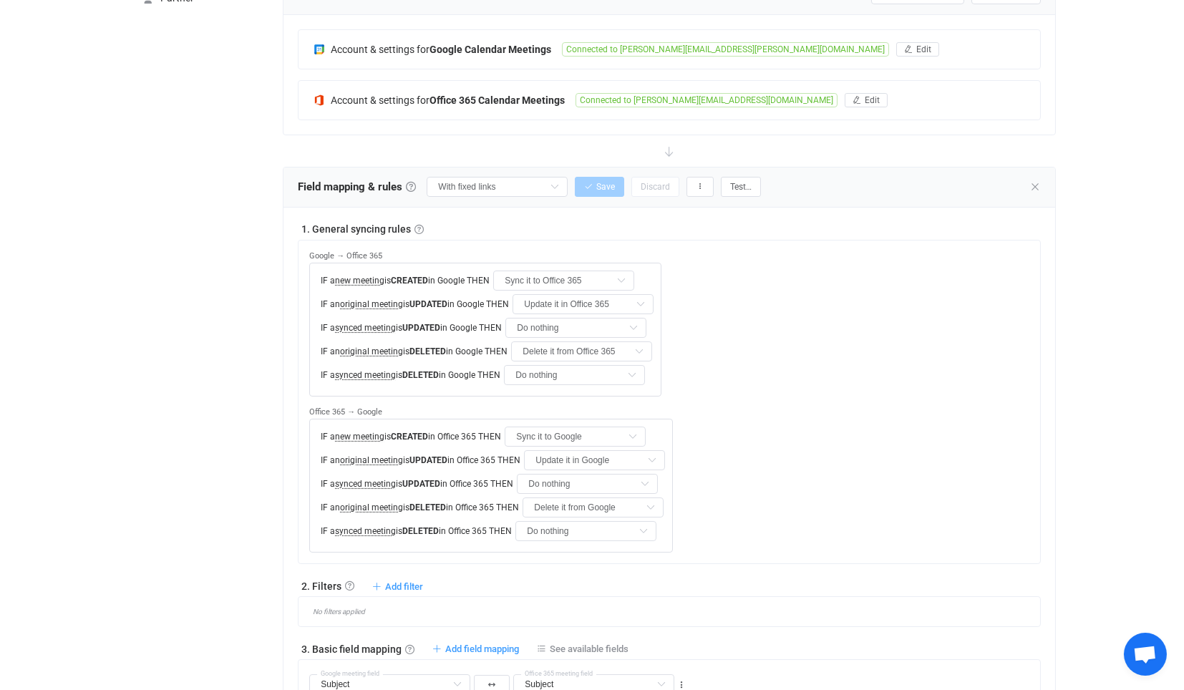
scroll to position [273, 0]
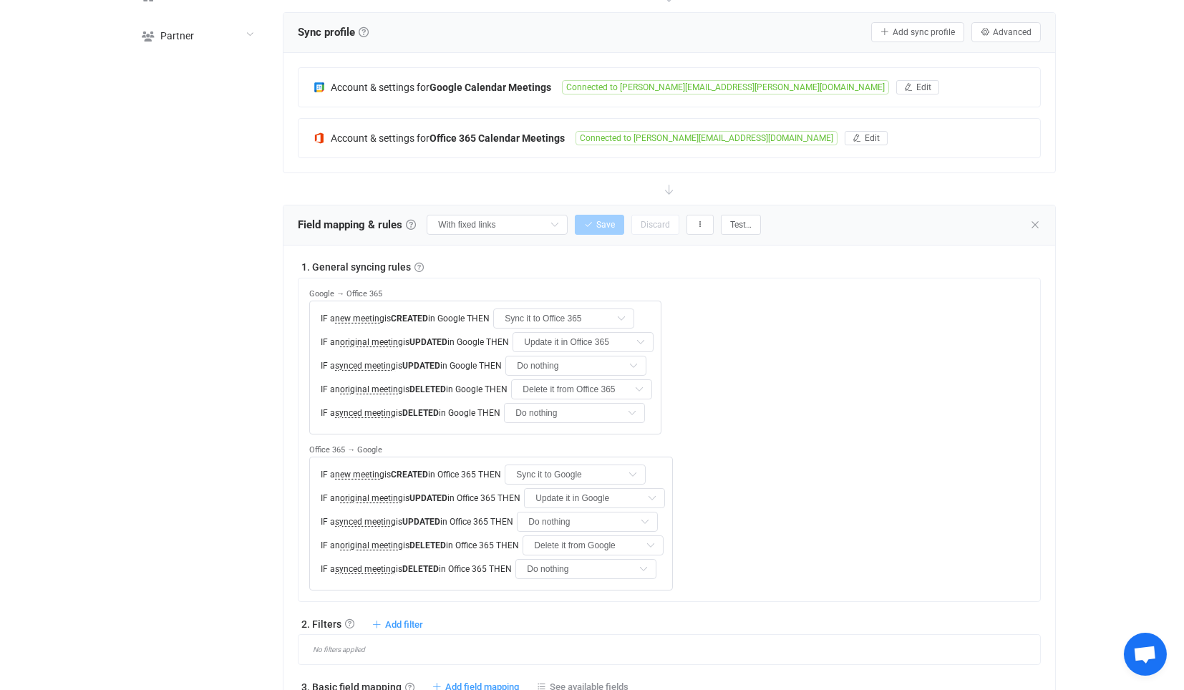
click at [1035, 213] on div "Field mapping & rules Field mapping & rules By default, all meetings of the con…" at bounding box center [669, 225] width 771 height 40
click at [1032, 219] on icon at bounding box center [1035, 224] width 11 height 11
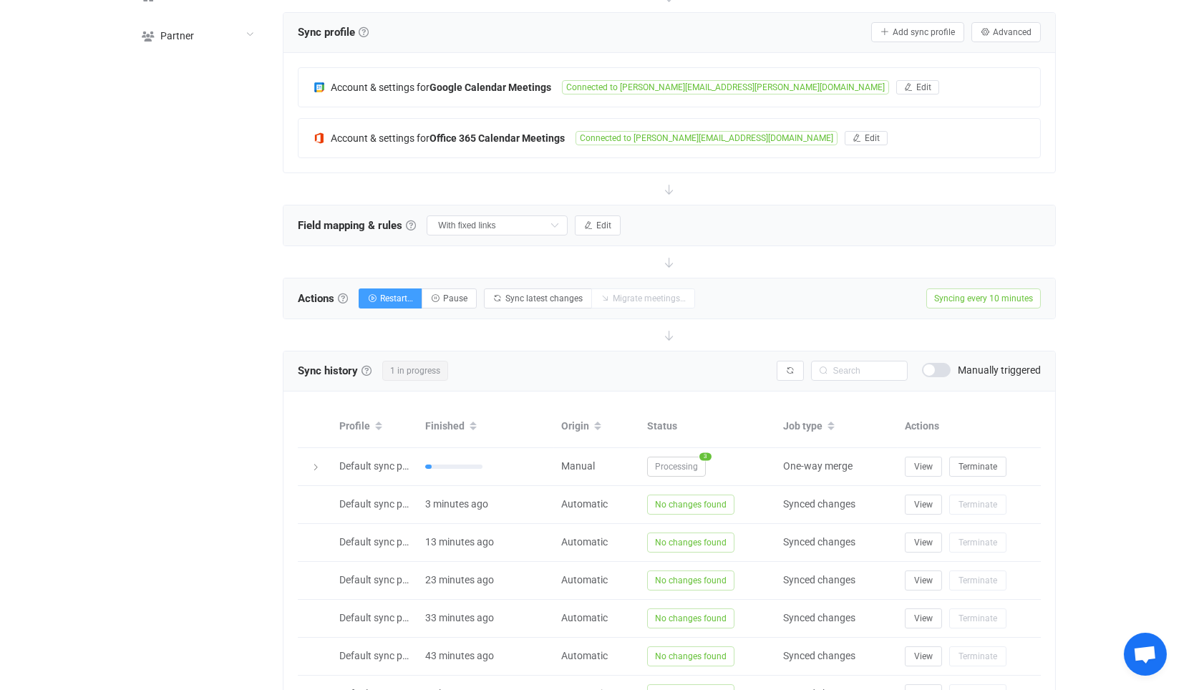
scroll to position [195, 0]
